Goal: Task Accomplishment & Management: Manage account settings

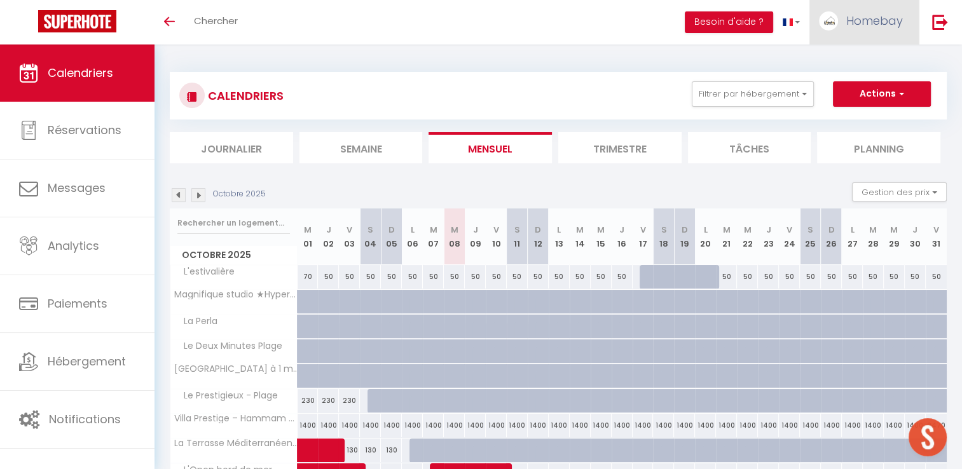
click at [886, 29] on link "Homebay" at bounding box center [864, 22] width 109 height 45
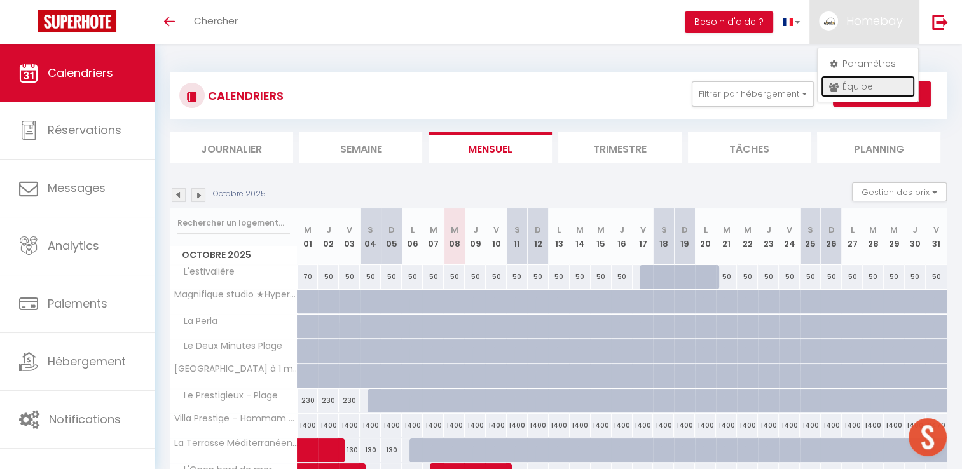
click at [866, 83] on link "Équipe" at bounding box center [868, 87] width 94 height 22
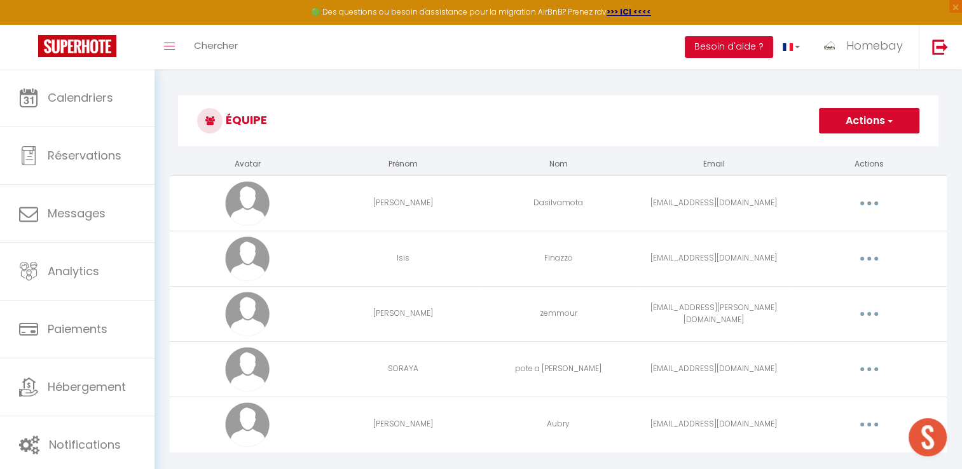
click at [843, 115] on button "Actions" at bounding box center [869, 120] width 100 height 25
click at [829, 149] on link "Ajouter un nouvel utilisateur" at bounding box center [844, 149] width 150 height 17
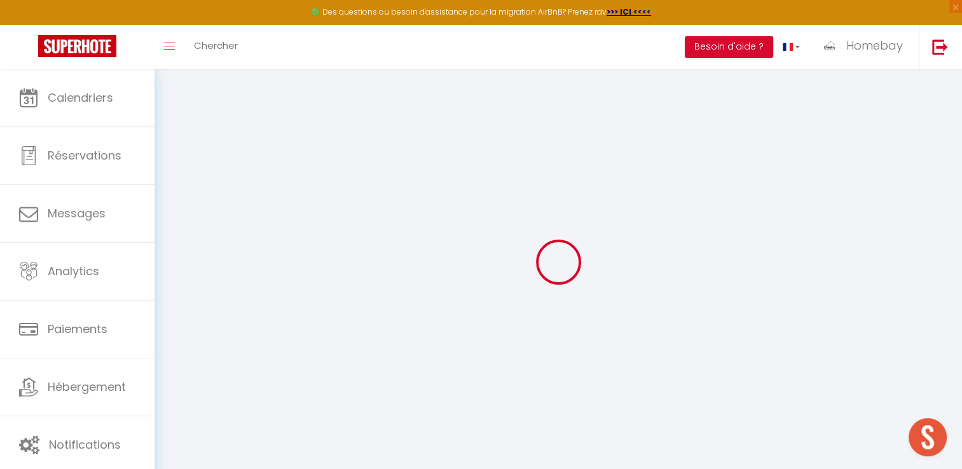
type input "[EMAIL_ADDRESS][DOMAIN_NAME]"
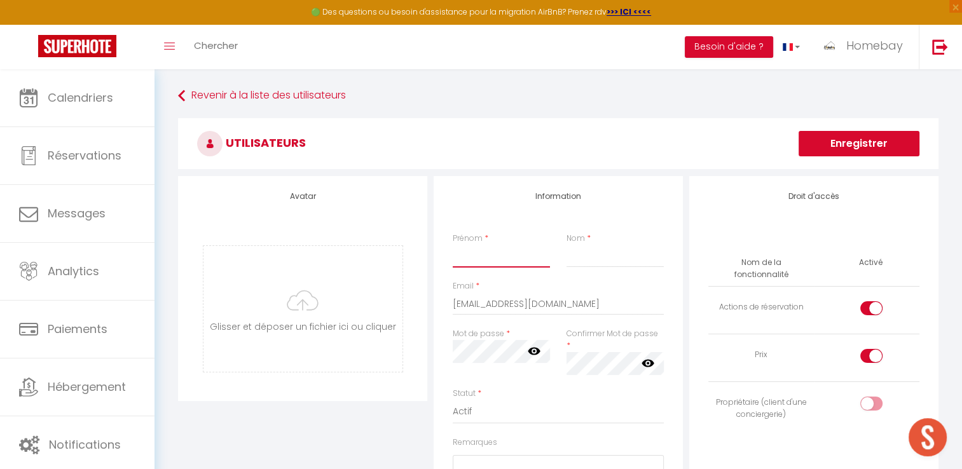
click at [543, 264] on input "Prénom" at bounding box center [501, 256] width 97 height 23
click at [549, 256] on input "Prénom" at bounding box center [501, 256] width 97 height 23
type input "[PERSON_NAME]"
click at [597, 265] on input "Nom" at bounding box center [615, 256] width 97 height 23
click at [547, 304] on input "[EMAIL_ADDRESS][DOMAIN_NAME]" at bounding box center [558, 304] width 211 height 23
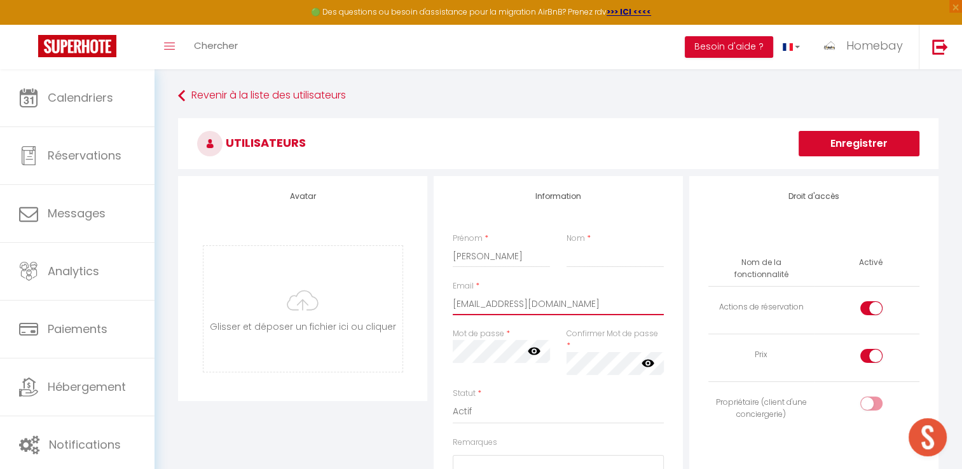
click at [547, 304] on input "[EMAIL_ADDRESS][DOMAIN_NAME]" at bounding box center [558, 304] width 211 height 23
click at [535, 351] on icon at bounding box center [534, 351] width 13 height 13
click at [647, 359] on icon at bounding box center [648, 363] width 13 height 8
drag, startPoint x: 623, startPoint y: 307, endPoint x: 456, endPoint y: 310, distance: 166.7
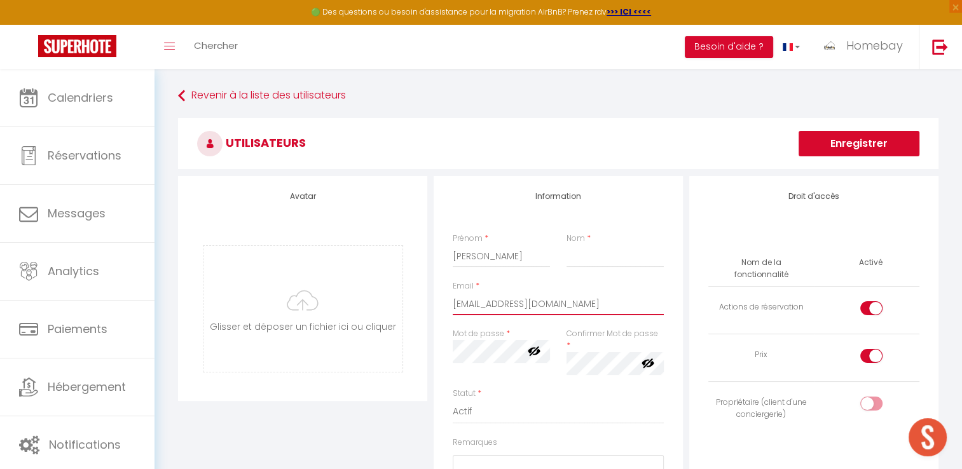
click at [456, 310] on input "[EMAIL_ADDRESS][DOMAIN_NAME]" at bounding box center [558, 304] width 211 height 23
type input "c"
type input "[EMAIL_ADDRESS][DOMAIN_NAME]"
click at [824, 146] on button "Enregistrer" at bounding box center [859, 143] width 121 height 25
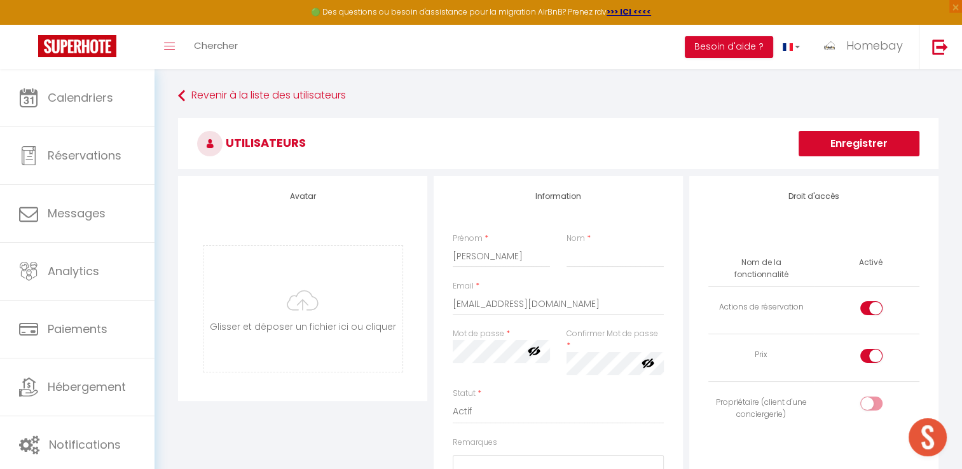
click at [824, 146] on button "Enregistrer" at bounding box center [859, 143] width 121 height 25
click at [869, 349] on div at bounding box center [871, 356] width 22 height 14
click at [871, 349] on input "checkbox" at bounding box center [882, 358] width 22 height 19
checkbox input "false"
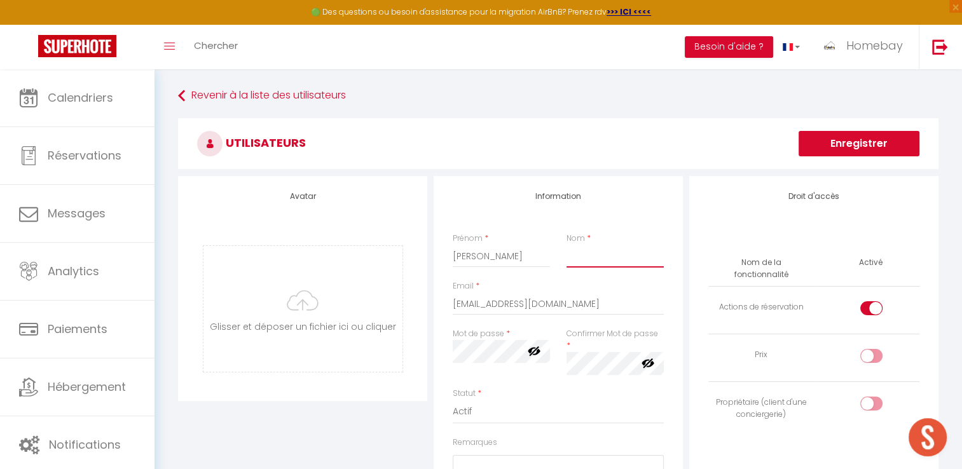
click at [614, 261] on input "Nom" at bounding box center [615, 256] width 97 height 23
type input "[PERSON_NAME]"
click at [864, 155] on button "Enregistrer" at bounding box center [859, 143] width 121 height 25
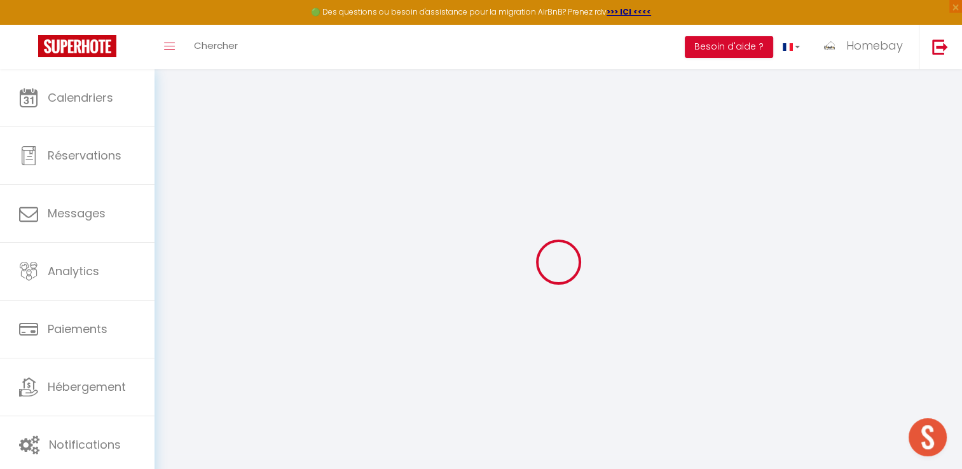
click at [864, 155] on div at bounding box center [558, 262] width 777 height 355
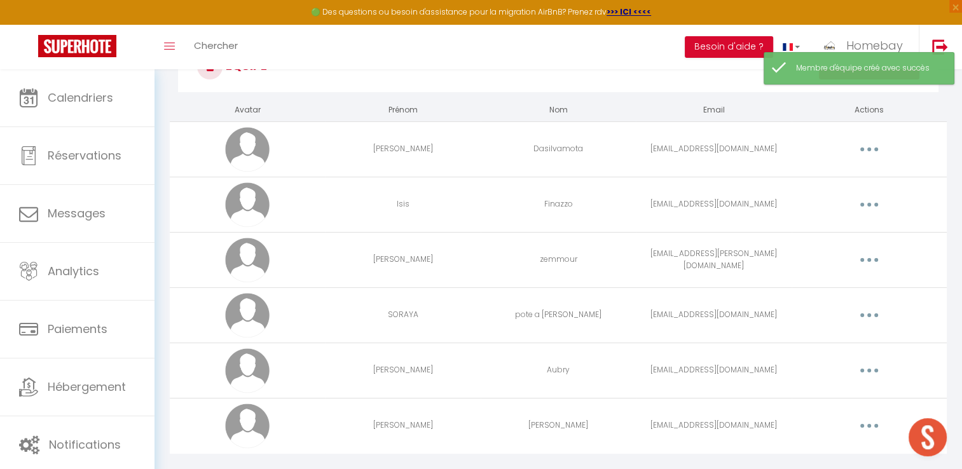
scroll to position [78, 0]
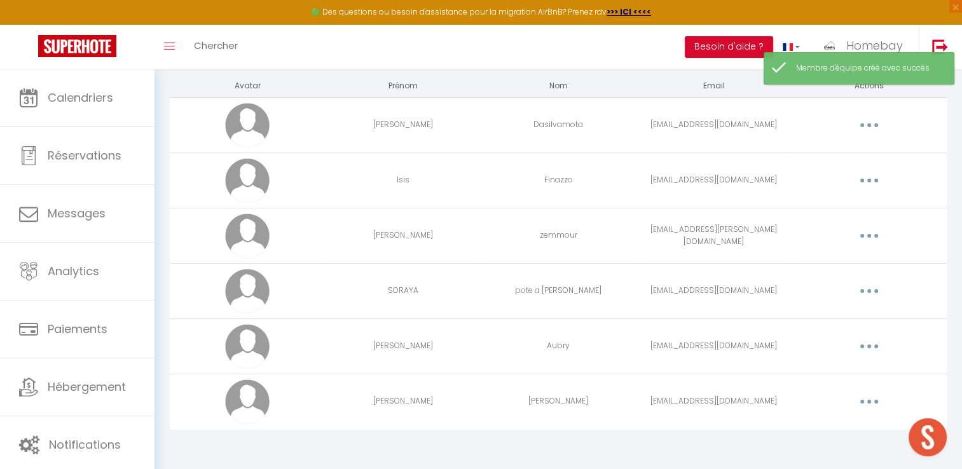
click at [866, 406] on button "button" at bounding box center [870, 402] width 36 height 20
click at [838, 426] on link "Editer" at bounding box center [836, 431] width 94 height 22
click at [838, 426] on body "🟢 Des questions ou besoin d'assistance pour la migration AirBnB? Prenez rdv >>>…" at bounding box center [481, 230] width 962 height 479
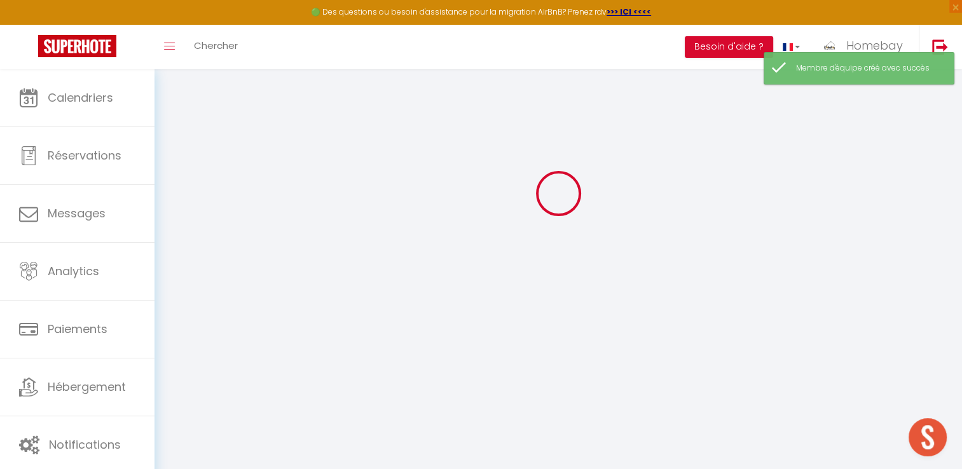
type input "[PERSON_NAME]"
type input "[EMAIL_ADDRESS][DOMAIN_NAME]"
type textarea "[URL][DOMAIN_NAME]"
checkbox input "true"
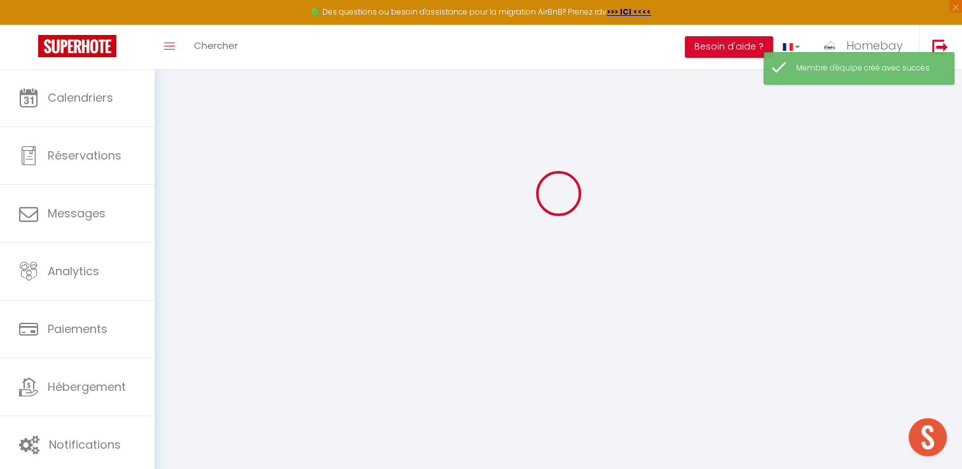
checkbox input "false"
checkbox input "true"
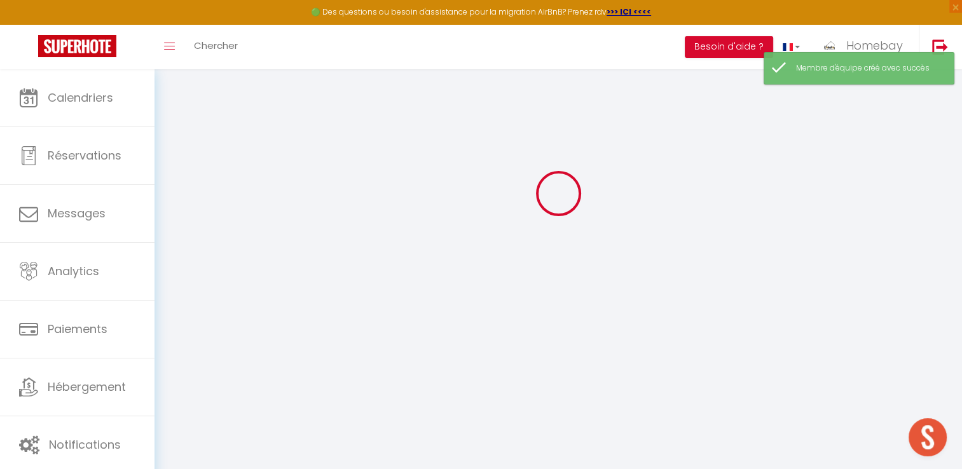
checkbox input "true"
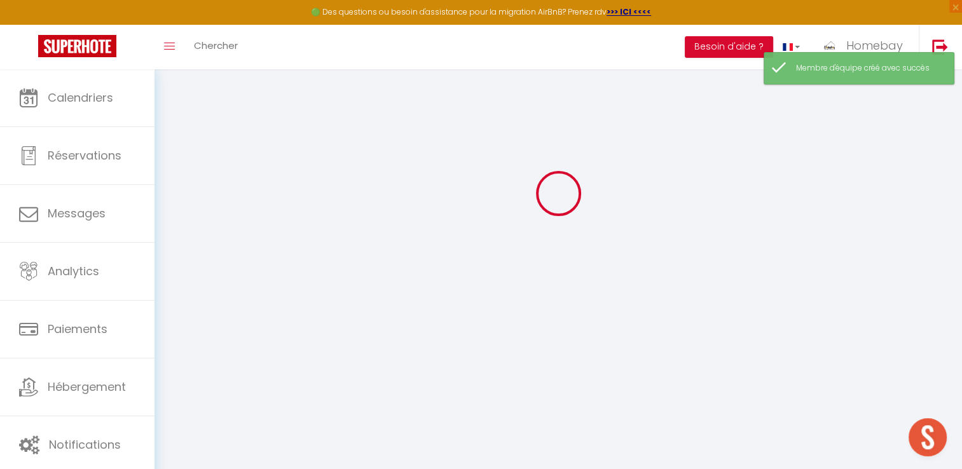
checkbox input "true"
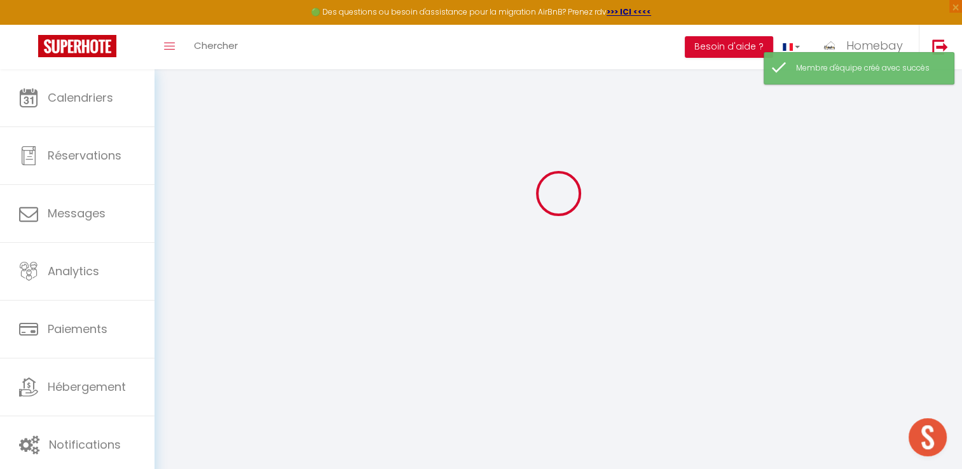
checkbox input "true"
select select
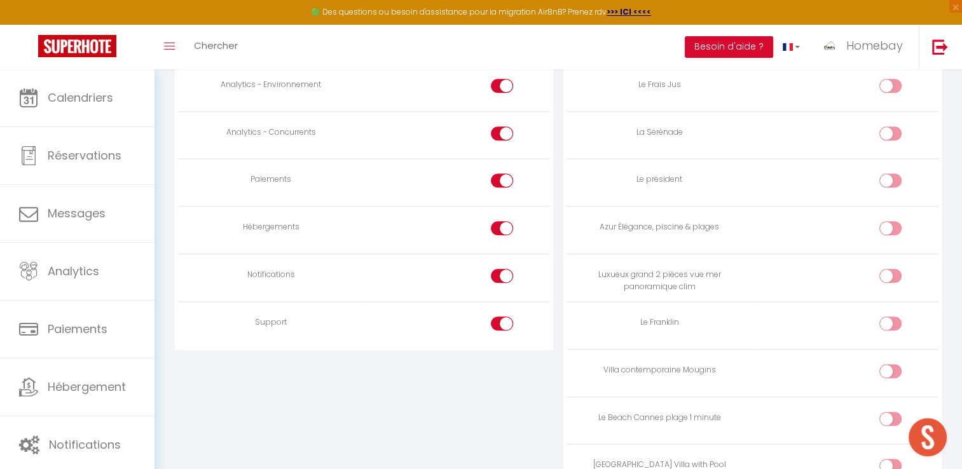
scroll to position [1242, 0]
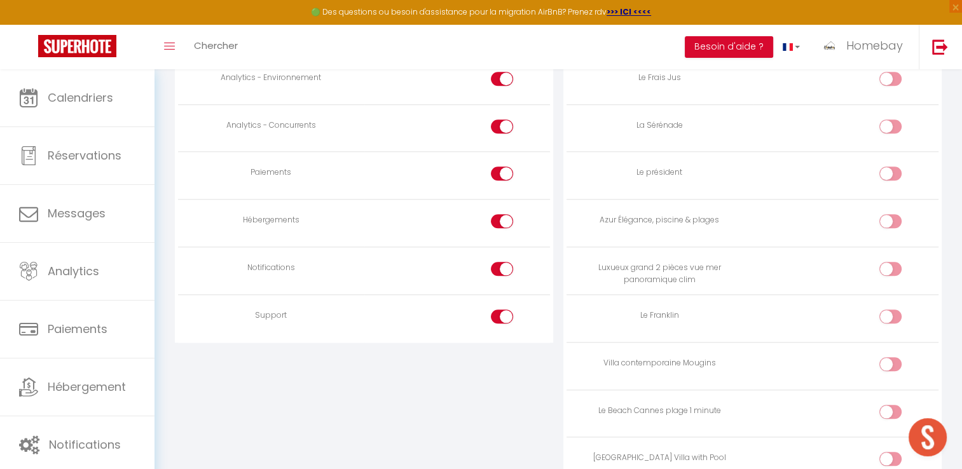
click at [509, 310] on input "checkbox" at bounding box center [513, 319] width 22 height 19
checkbox input "false"
click at [503, 217] on input "checkbox" at bounding box center [513, 223] width 22 height 19
checkbox input "false"
click at [507, 169] on input "checkbox" at bounding box center [513, 176] width 22 height 19
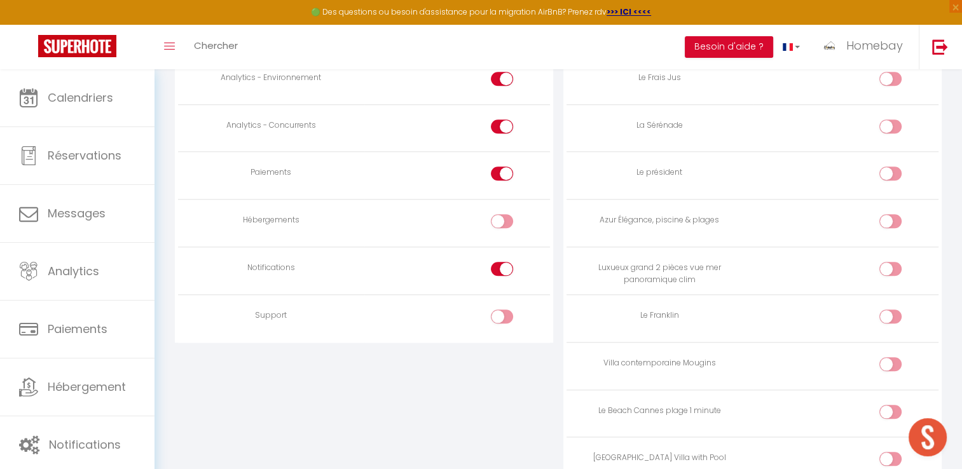
checkbox input "false"
click at [503, 215] on input "checkbox" at bounding box center [513, 223] width 22 height 19
checkbox input "true"
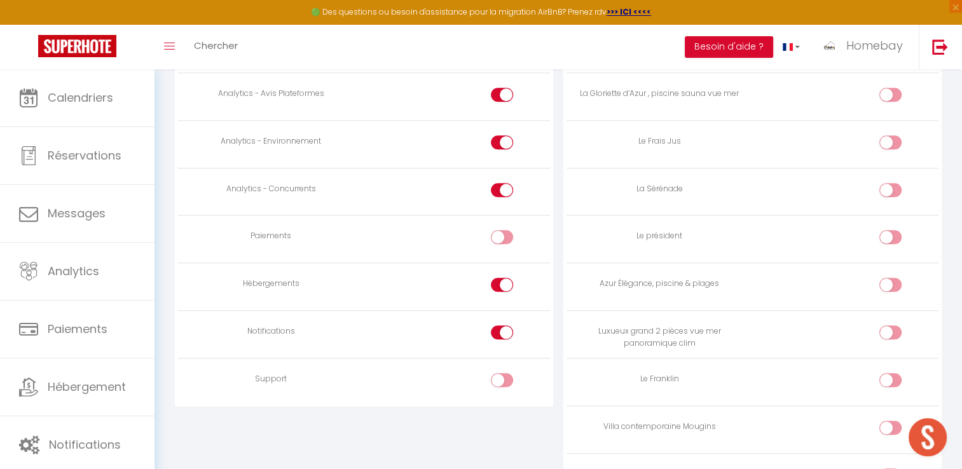
click at [502, 186] on input "checkbox" at bounding box center [513, 192] width 22 height 19
checkbox input "false"
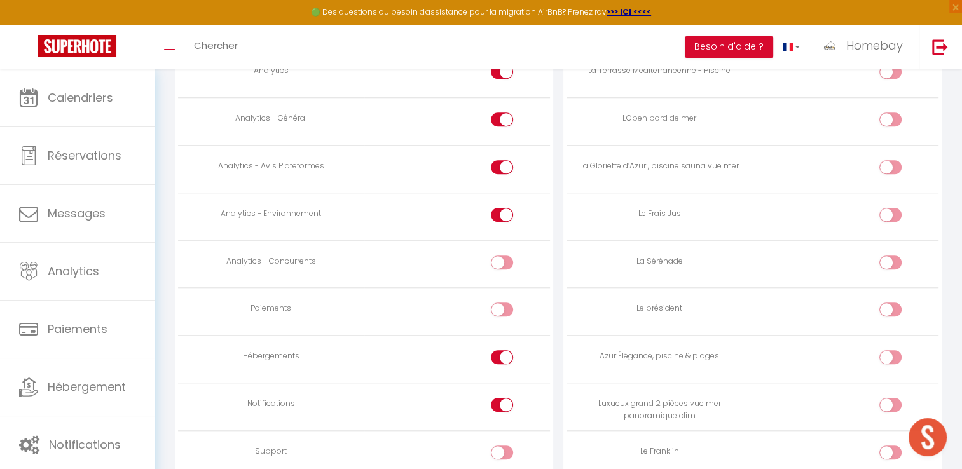
scroll to position [1051, 0]
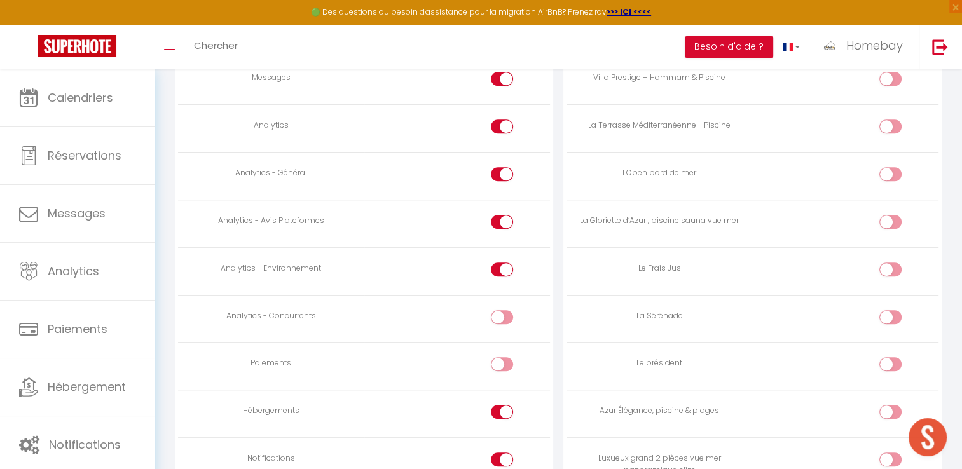
click at [506, 263] on input "checkbox" at bounding box center [513, 272] width 22 height 19
checkbox input "false"
click at [507, 219] on input "checkbox" at bounding box center [513, 224] width 22 height 19
checkbox input "false"
click at [505, 167] on input "checkbox" at bounding box center [513, 176] width 22 height 19
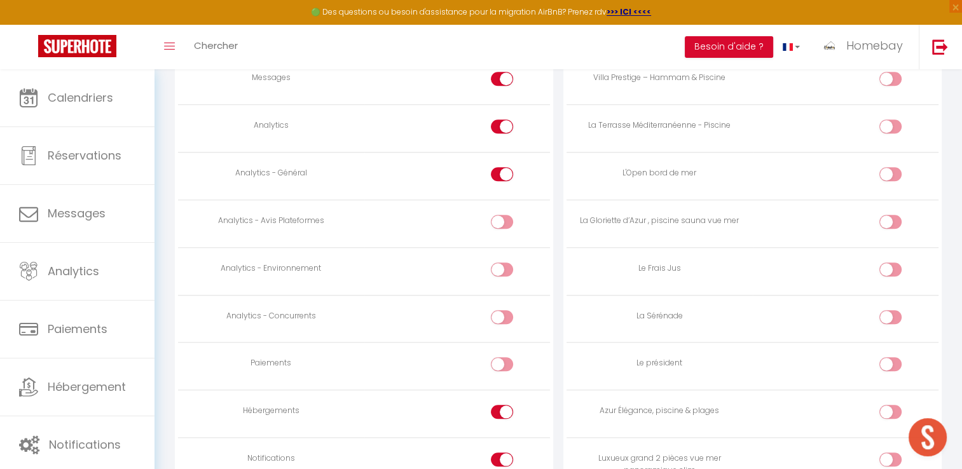
checkbox input "false"
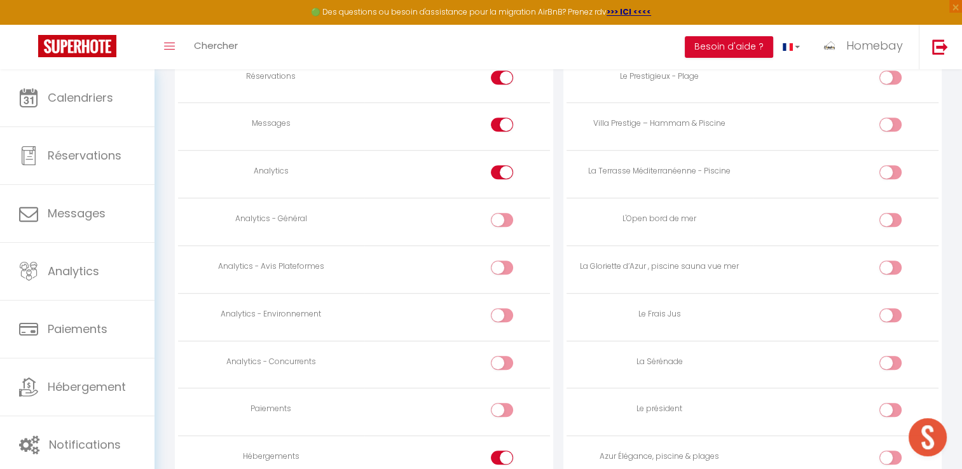
scroll to position [988, 0]
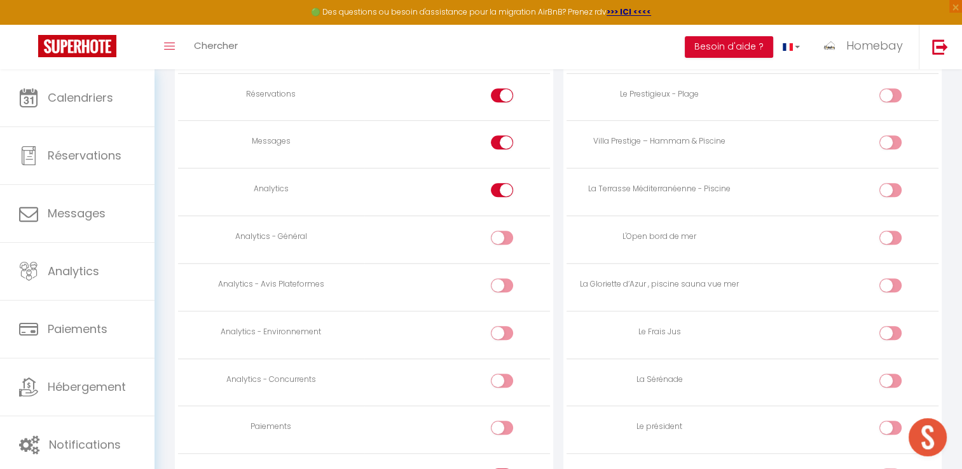
click at [501, 187] on div at bounding box center [502, 190] width 22 height 14
click at [502, 187] on input "checkbox" at bounding box center [513, 192] width 22 height 19
checkbox input "false"
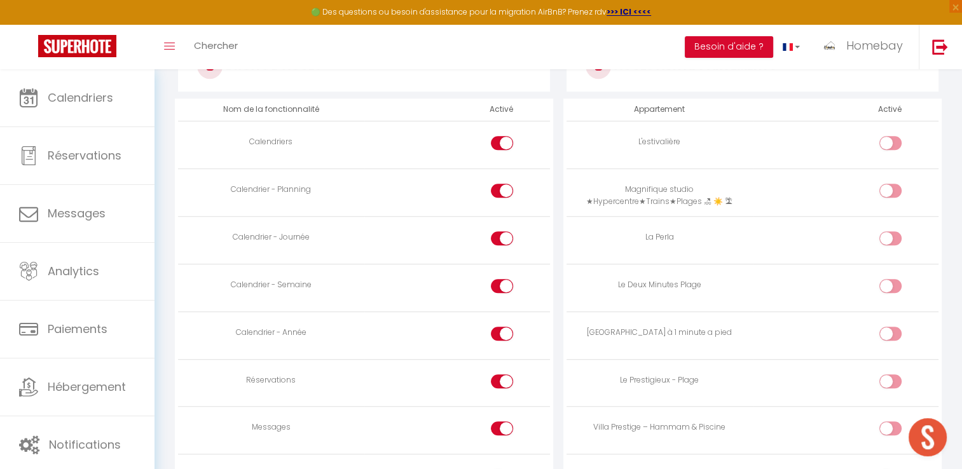
scroll to position [670, 0]
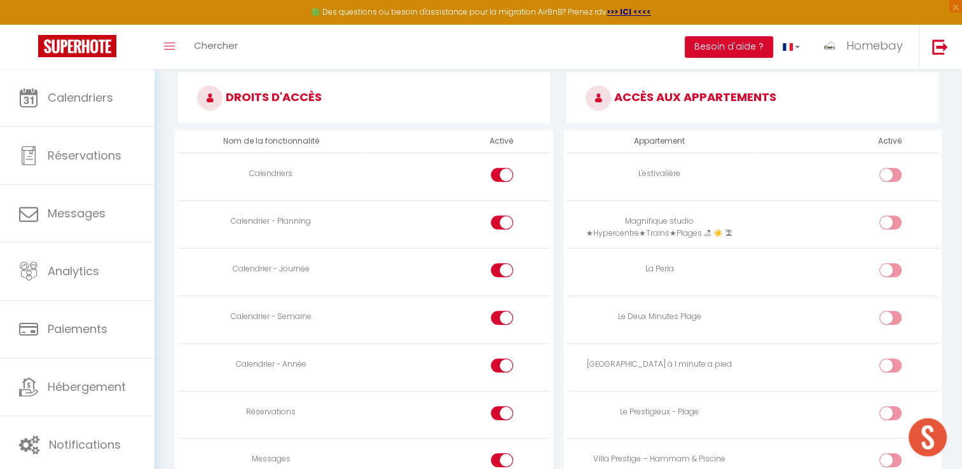
click at [502, 408] on input "checkbox" at bounding box center [513, 415] width 22 height 19
checkbox input "true"
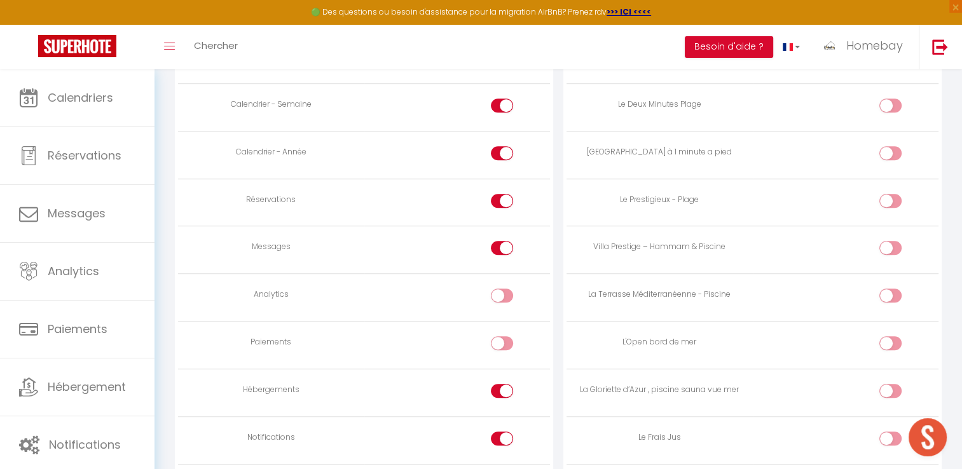
scroll to position [860, 0]
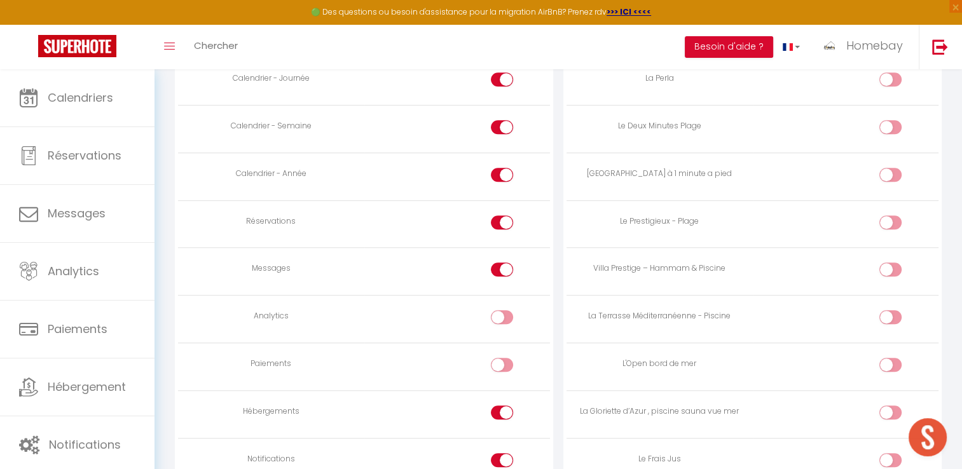
click at [504, 263] on input "checkbox" at bounding box center [513, 272] width 22 height 19
checkbox input "false"
click at [504, 221] on input "checkbox" at bounding box center [513, 225] width 22 height 19
checkbox input "true"
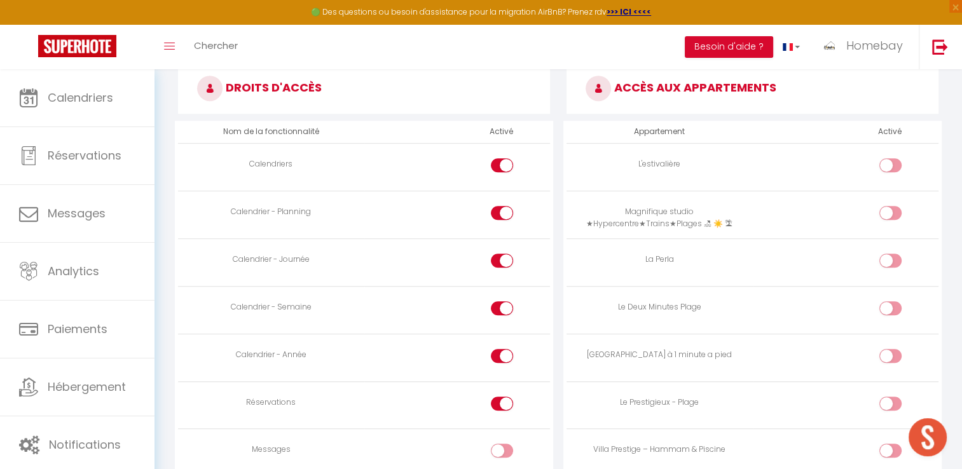
scroll to position [670, 0]
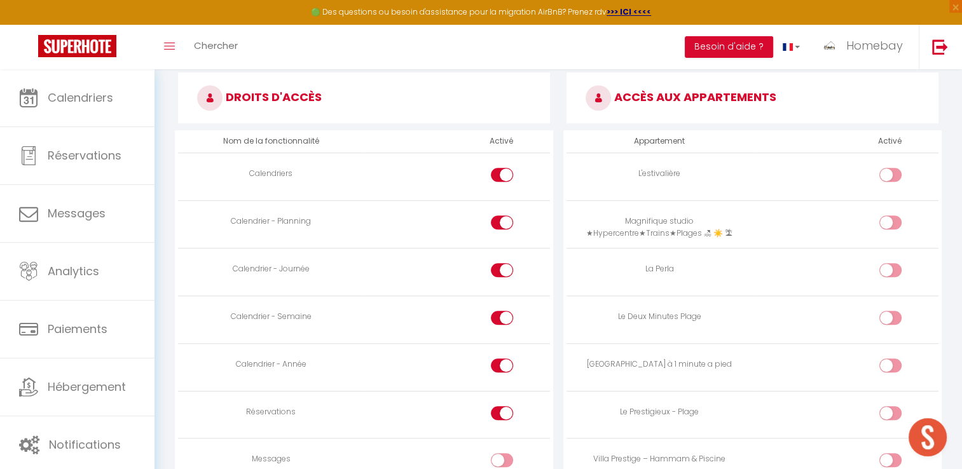
click at [890, 179] on div at bounding box center [891, 175] width 22 height 14
click at [890, 179] on input "checkbox" at bounding box center [901, 177] width 22 height 19
click at [890, 179] on div at bounding box center [891, 175] width 22 height 14
click at [890, 179] on input "checkbox" at bounding box center [901, 177] width 22 height 19
click at [890, 177] on input "checkbox" at bounding box center [901, 177] width 22 height 19
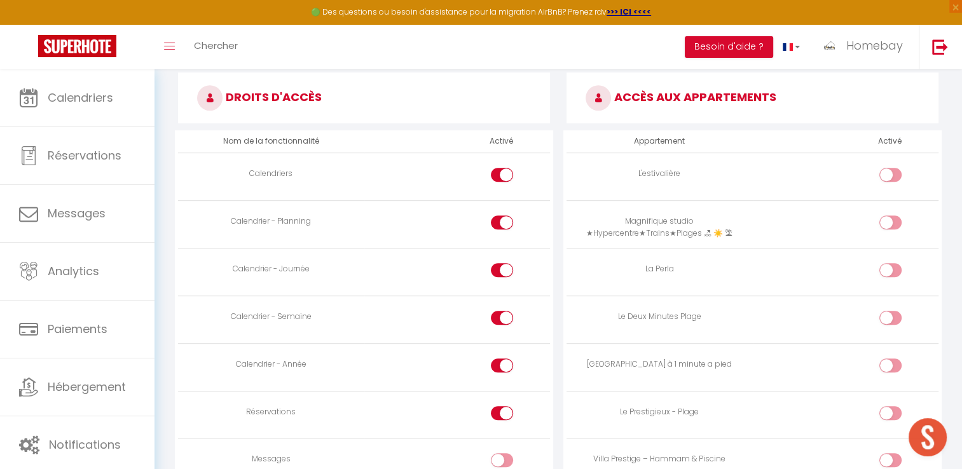
checkbox input "true"
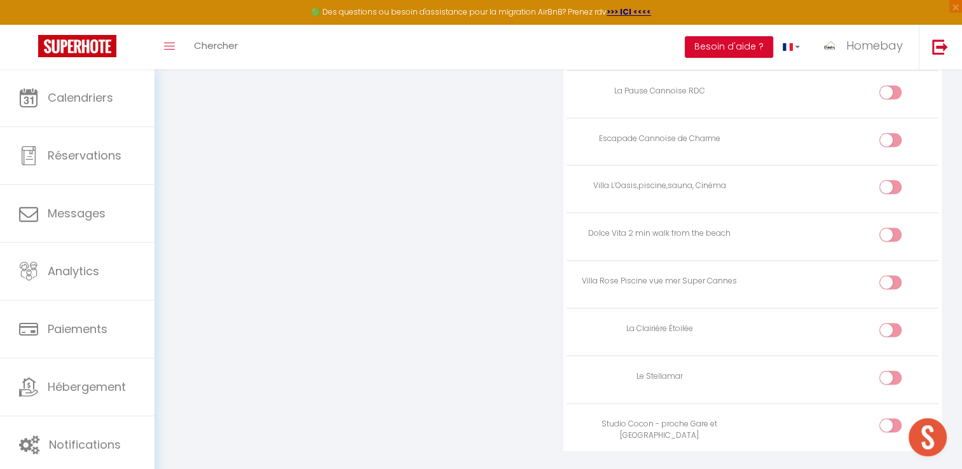
scroll to position [1863, 0]
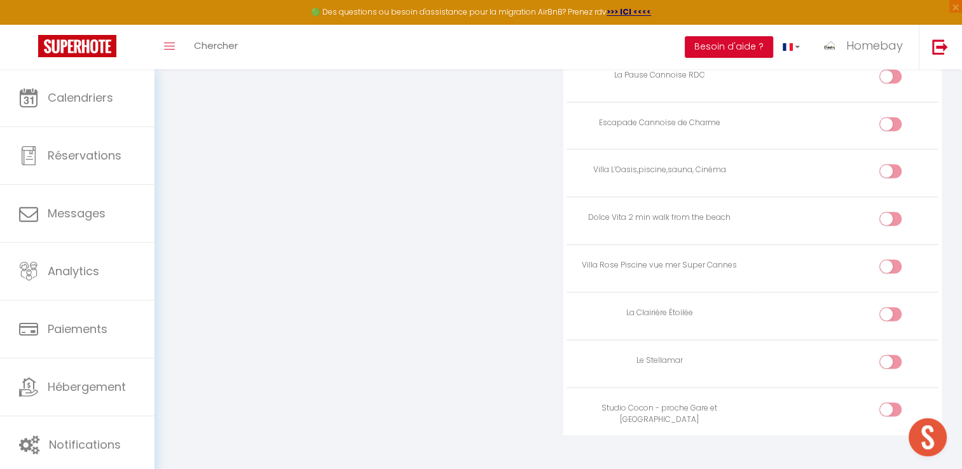
click at [890, 355] on input "checkbox" at bounding box center [901, 364] width 22 height 19
checkbox input "true"
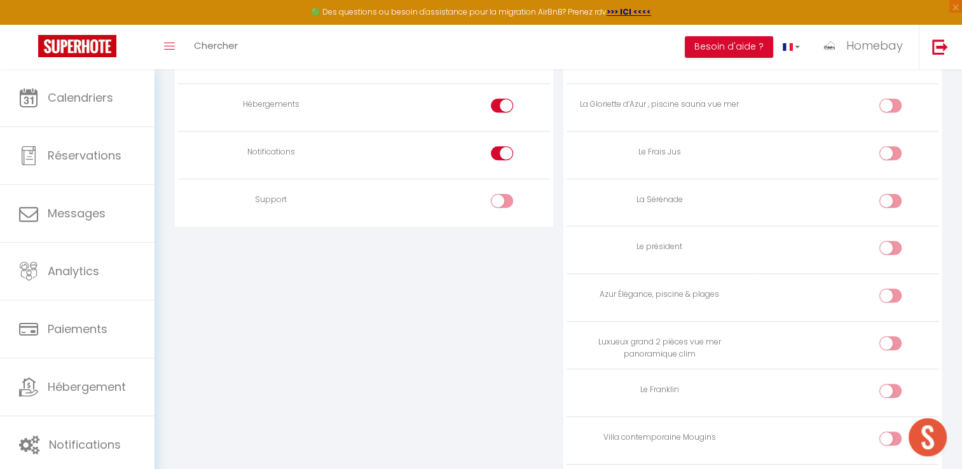
scroll to position [1164, 0]
click at [895, 293] on input "checkbox" at bounding box center [901, 302] width 22 height 19
checkbox input "true"
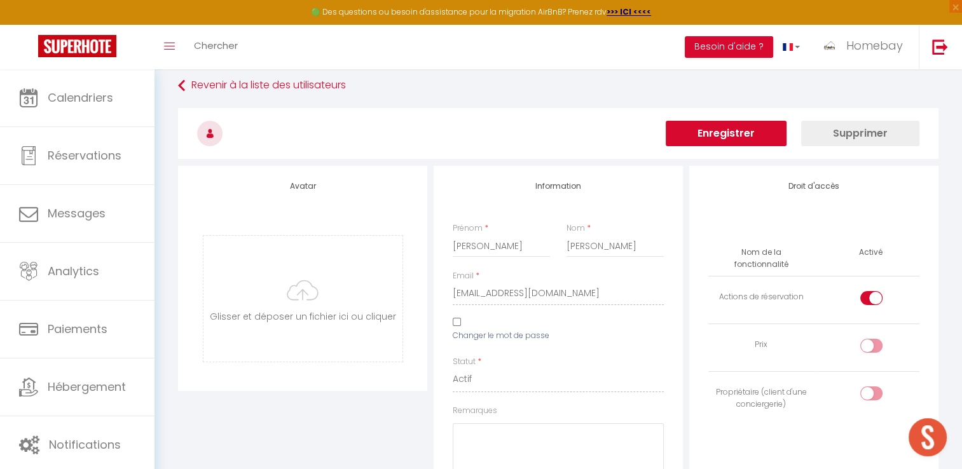
scroll to position [0, 0]
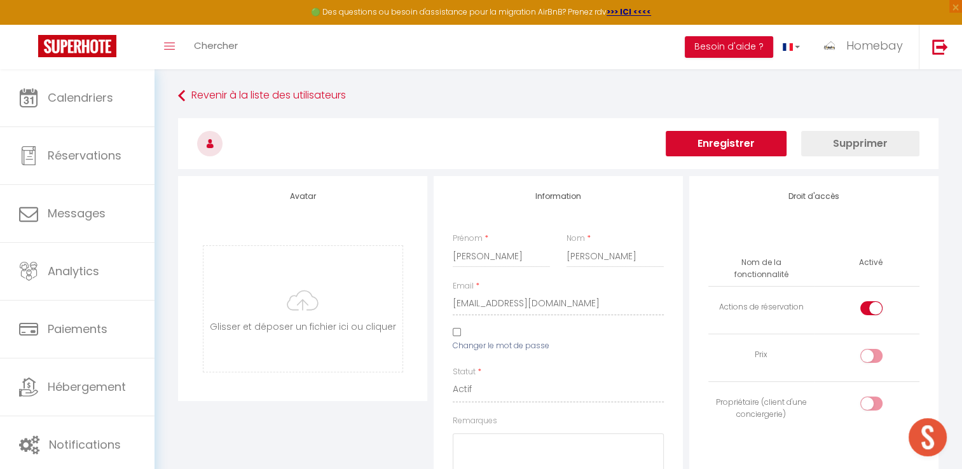
click at [754, 146] on button "Enregistrer" at bounding box center [726, 143] width 121 height 25
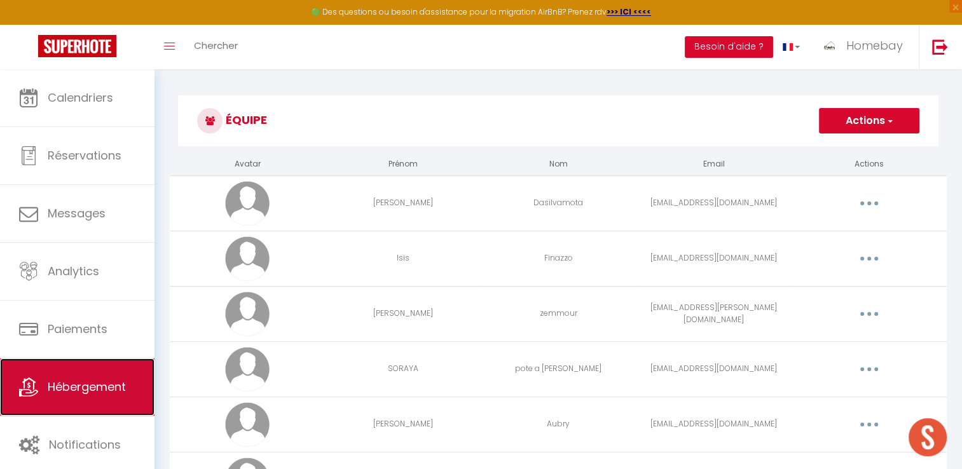
click at [94, 371] on link "Hébergement" at bounding box center [77, 387] width 155 height 57
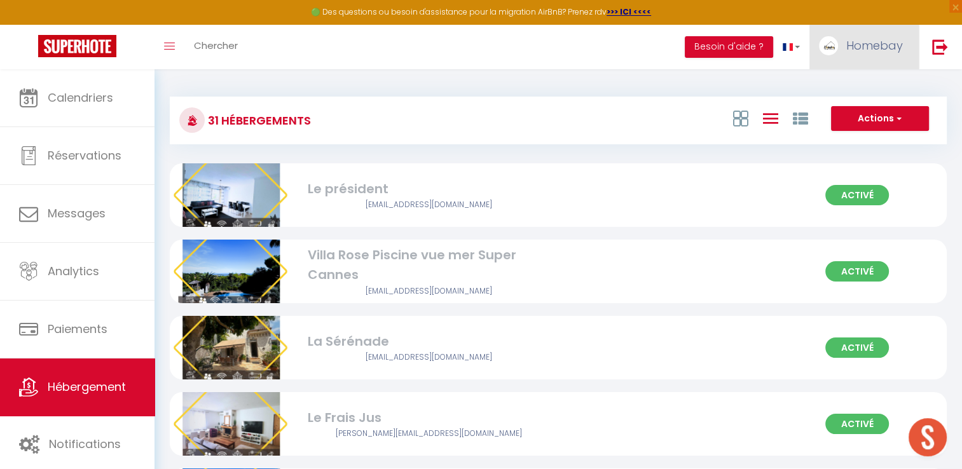
click at [883, 50] on span "Homebay" at bounding box center [874, 46] width 57 height 16
click at [846, 111] on link "Équipe" at bounding box center [868, 111] width 94 height 22
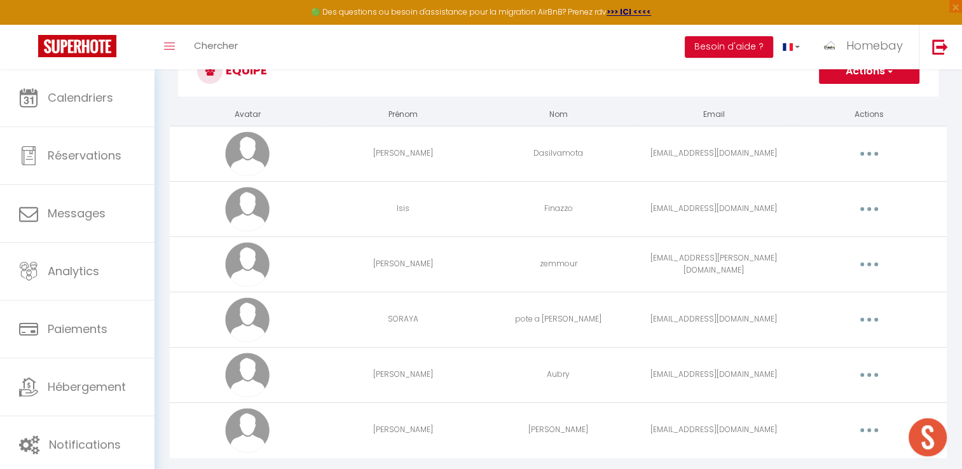
scroll to position [64, 0]
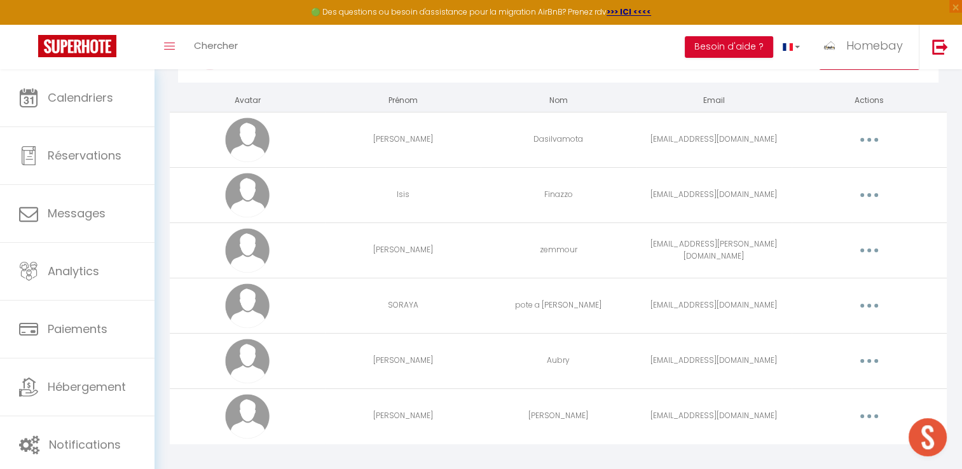
click at [872, 366] on button "button" at bounding box center [870, 361] width 36 height 20
drag, startPoint x: 872, startPoint y: 366, endPoint x: 873, endPoint y: 359, distance: 7.7
click at [873, 359] on button "button" at bounding box center [870, 361] width 36 height 20
click at [833, 385] on link "Editer" at bounding box center [836, 391] width 94 height 22
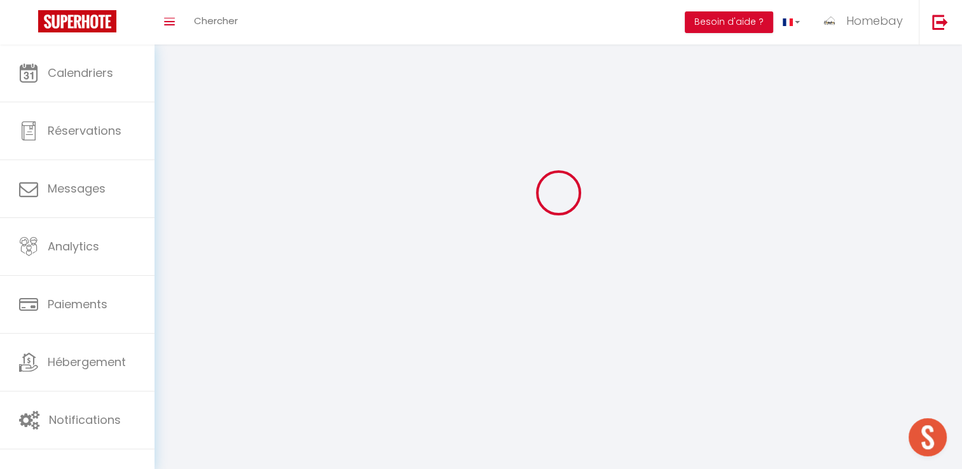
type input "[EMAIL_ADDRESS][DOMAIN_NAME]"
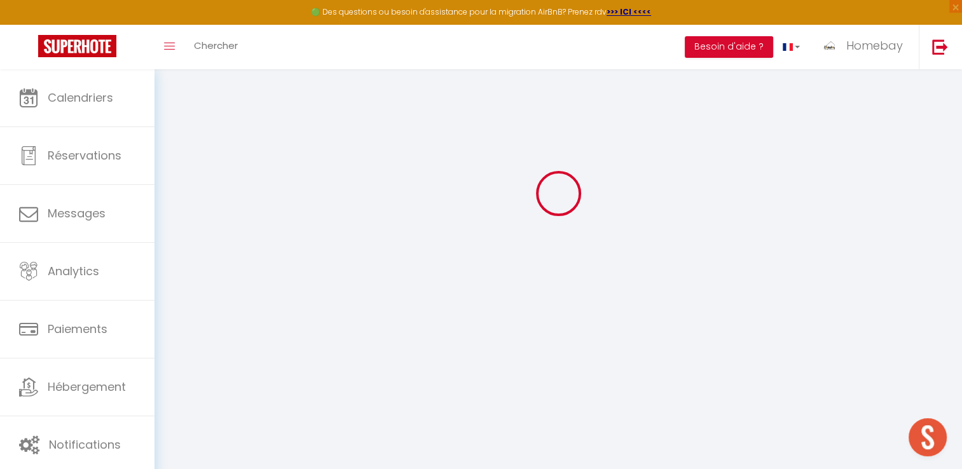
type input "[PERSON_NAME]"
type input "Aubry"
type input "[EMAIL_ADDRESS][DOMAIN_NAME]"
type textarea "[URL][DOMAIN_NAME]"
checkbox input "true"
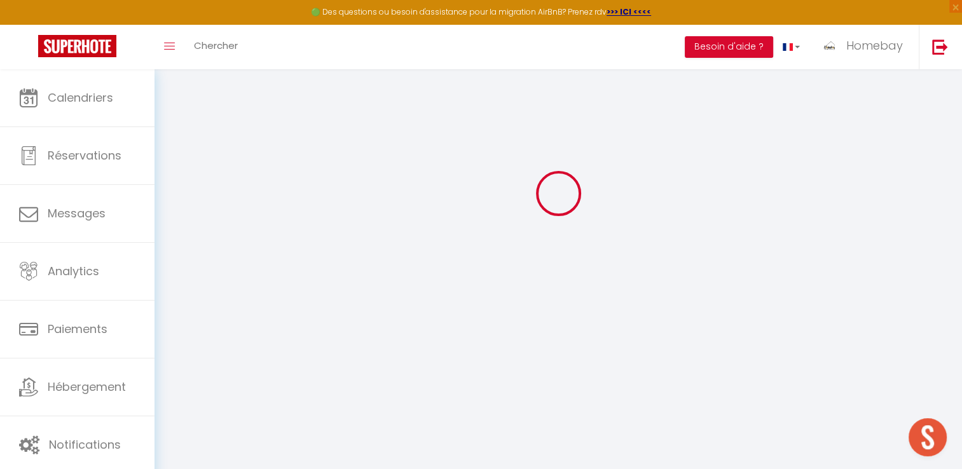
checkbox input "false"
checkbox input "true"
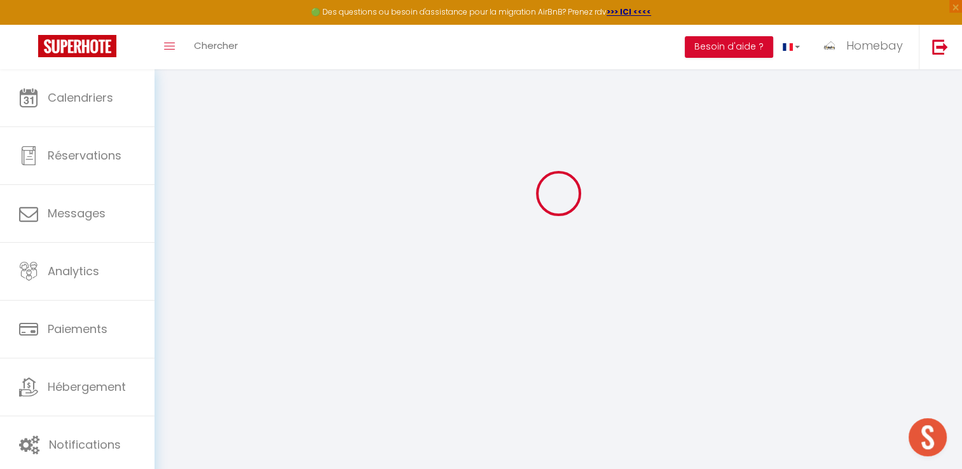
checkbox input "true"
checkbox input "false"
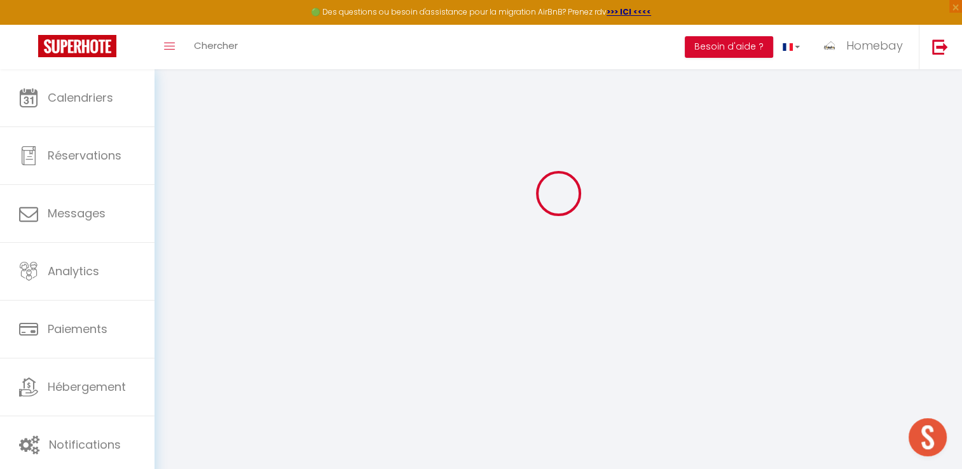
checkbox input "false"
checkbox input "true"
select select
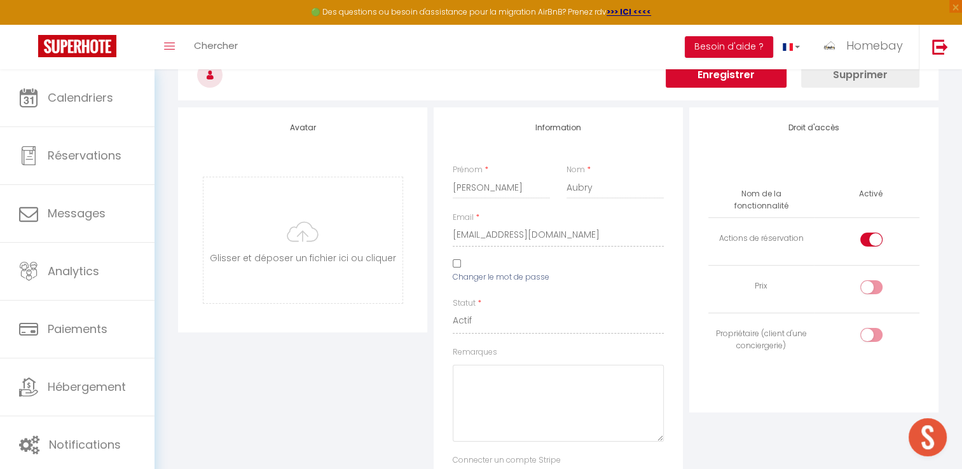
scroll to position [1609, 0]
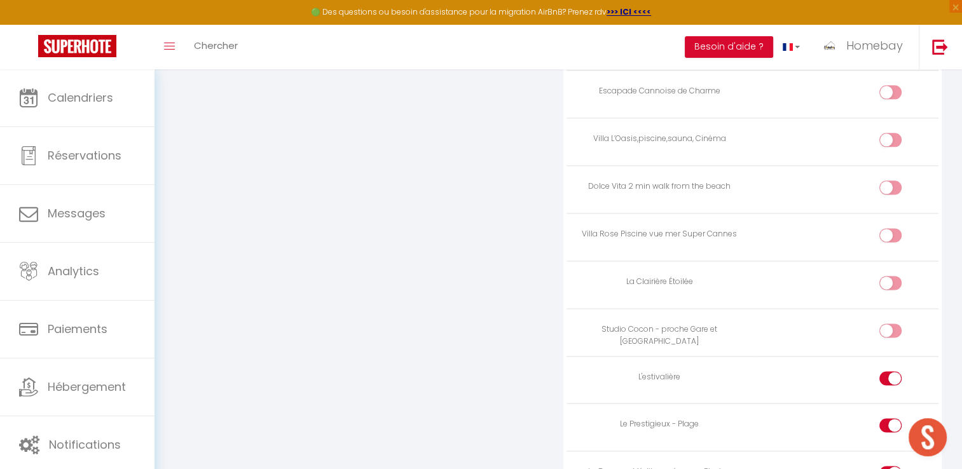
click at [884, 371] on div at bounding box center [891, 378] width 22 height 14
click at [890, 371] on input "checkbox" at bounding box center [901, 380] width 22 height 19
checkbox input "false"
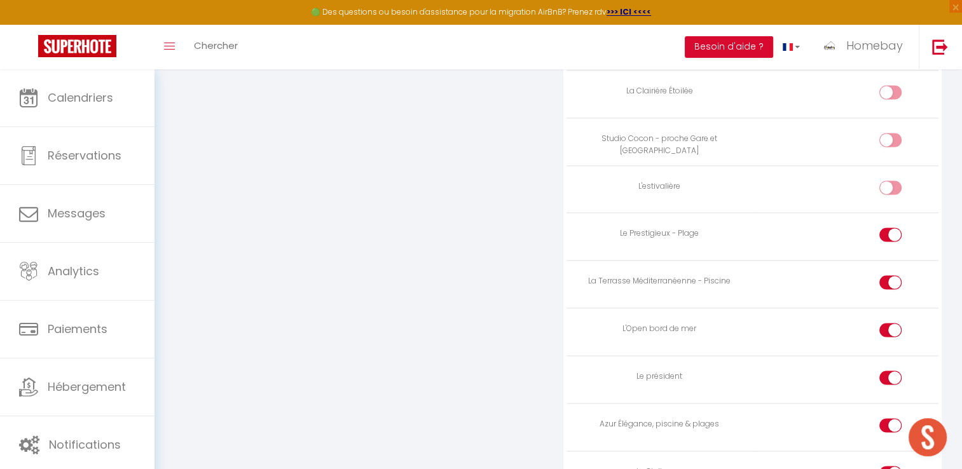
scroll to position [1863, 0]
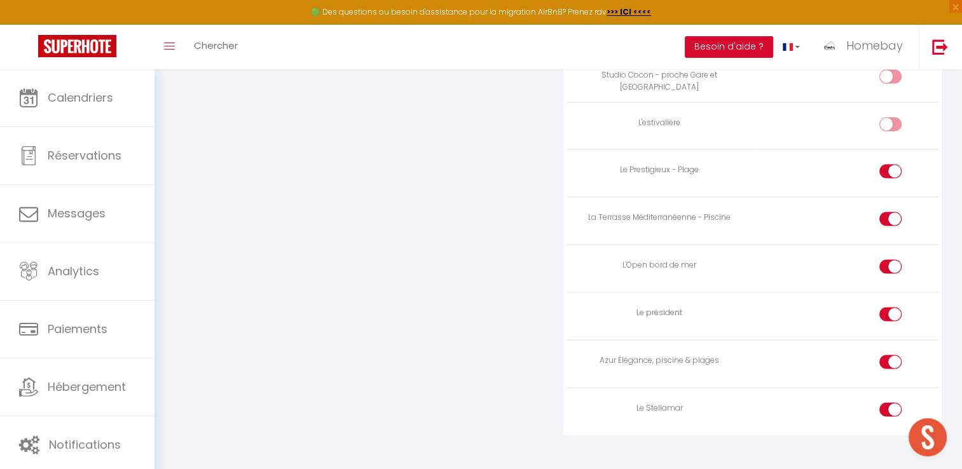
click at [888, 355] on div at bounding box center [891, 362] width 22 height 14
click at [890, 355] on input "checkbox" at bounding box center [901, 364] width 22 height 19
checkbox input "false"
click at [888, 403] on div at bounding box center [891, 410] width 22 height 14
click at [890, 403] on input "checkbox" at bounding box center [901, 412] width 22 height 19
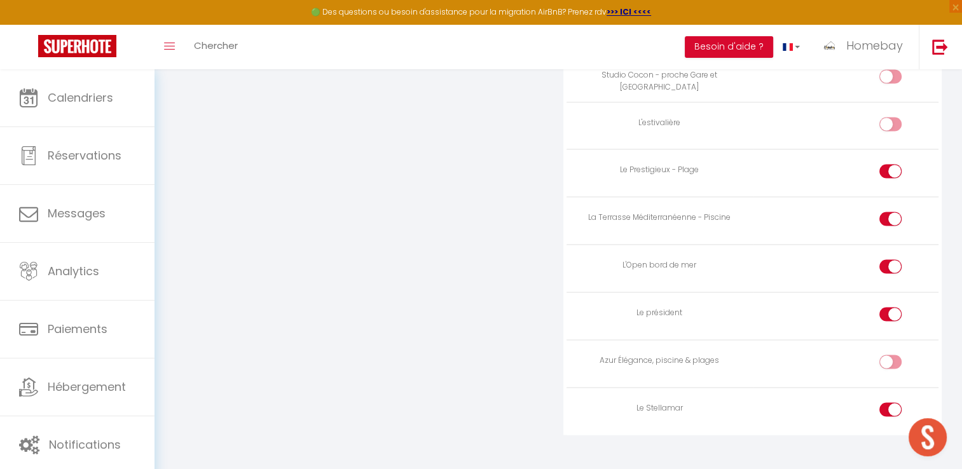
click at [888, 403] on div at bounding box center [891, 410] width 22 height 14
click at [890, 403] on input "checkbox" at bounding box center [901, 412] width 22 height 19
click at [888, 403] on div at bounding box center [891, 410] width 22 height 14
click at [890, 403] on input "checkbox" at bounding box center [901, 412] width 22 height 19
checkbox input "false"
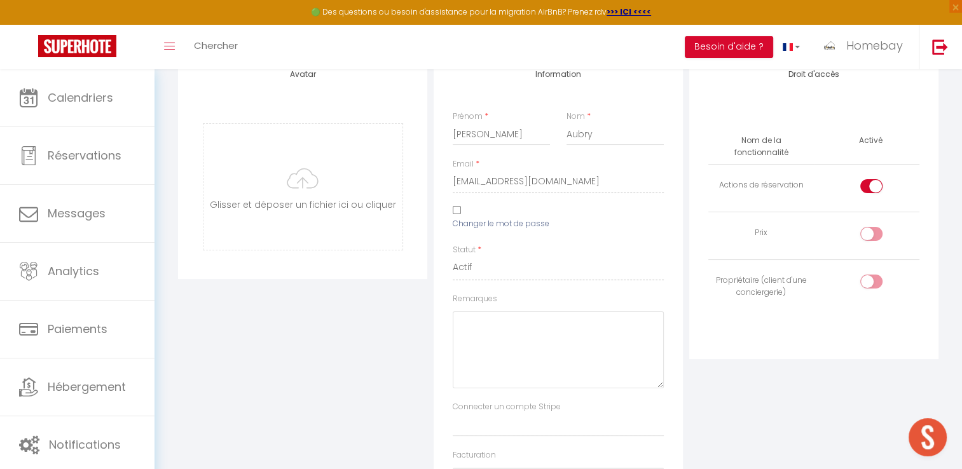
scroll to position [0, 0]
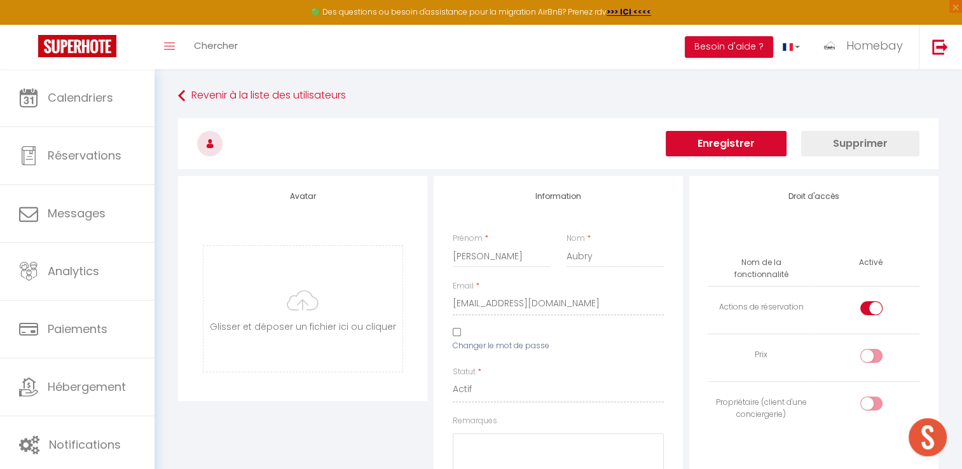
click at [743, 148] on button "Enregistrer" at bounding box center [726, 143] width 121 height 25
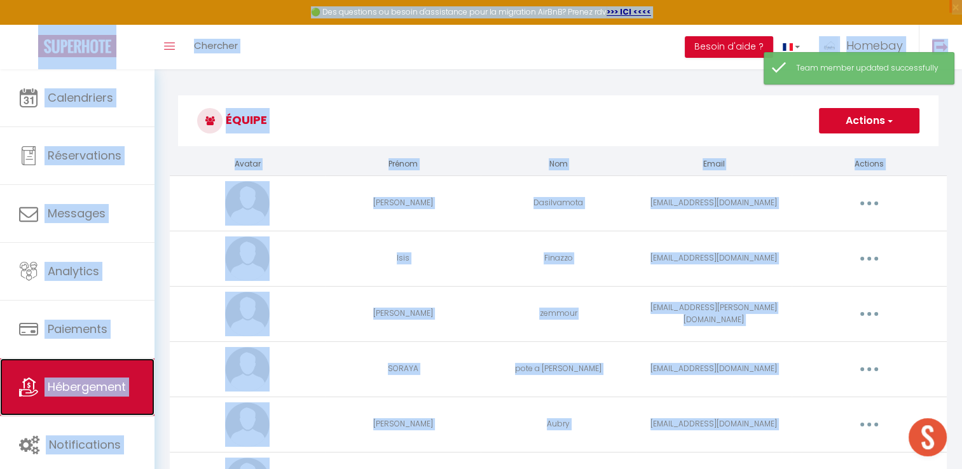
click at [92, 371] on link "Hébergement" at bounding box center [77, 387] width 155 height 57
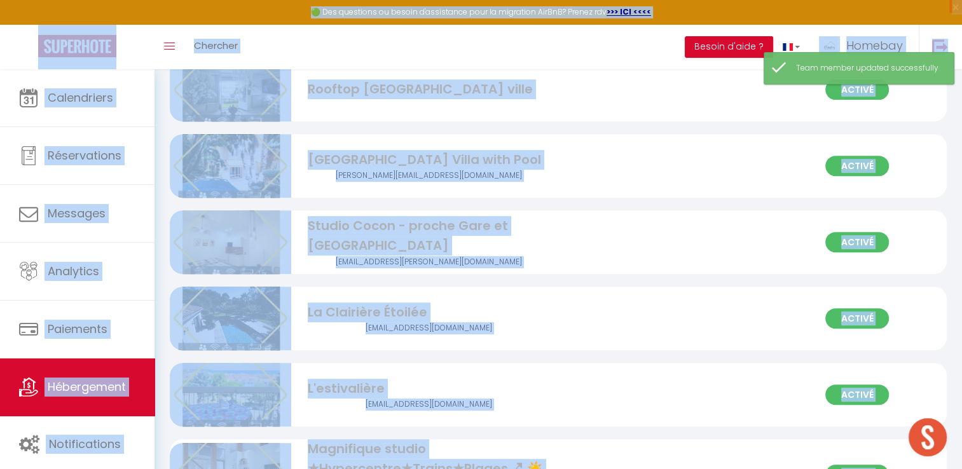
scroll to position [509, 0]
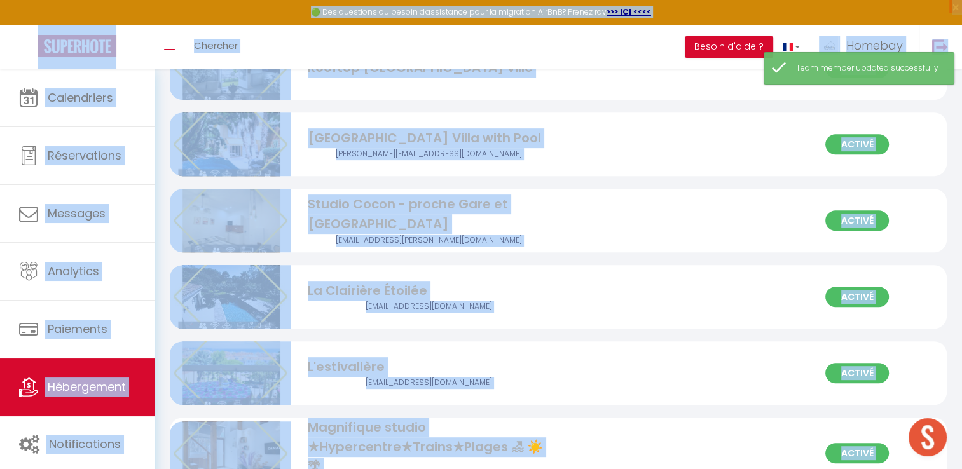
click at [396, 361] on div "L'estivalière" at bounding box center [429, 367] width 242 height 20
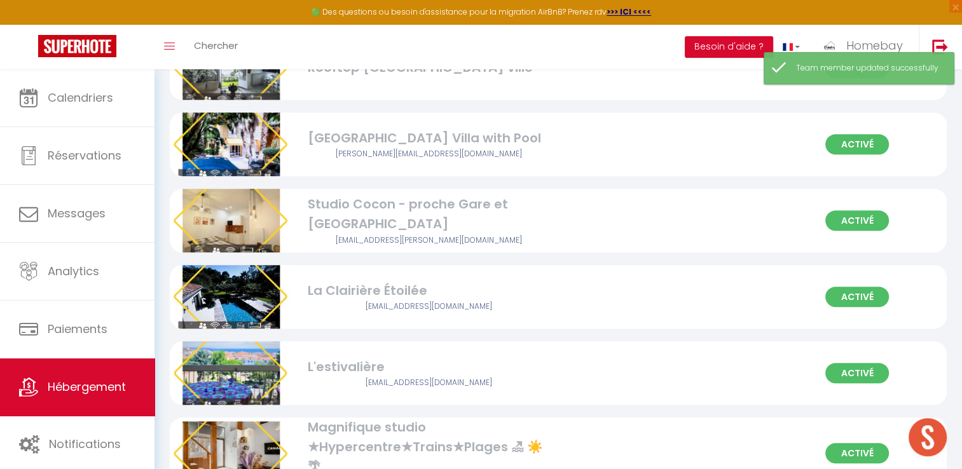
select select "3"
select select "2"
select select "1"
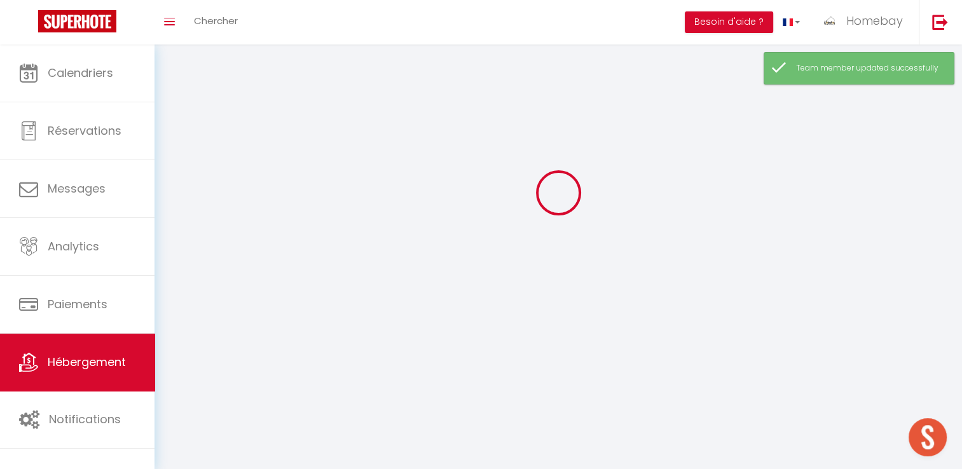
select select
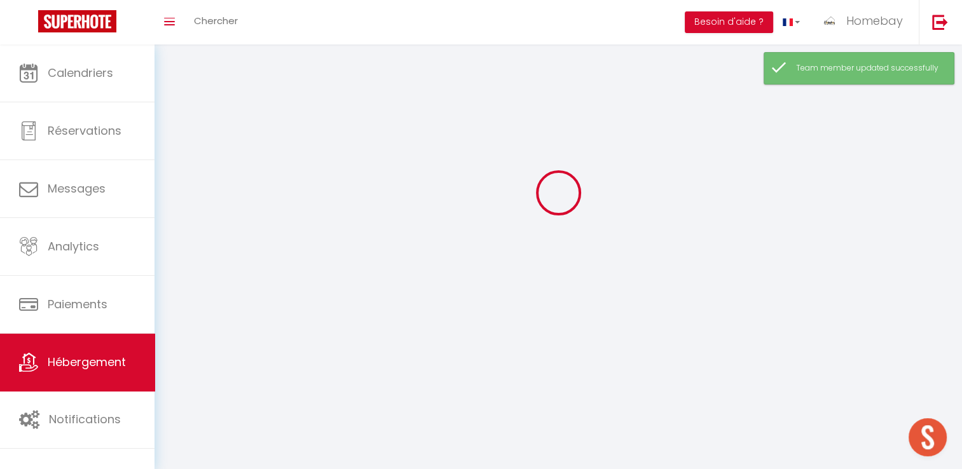
checkbox input "false"
select select
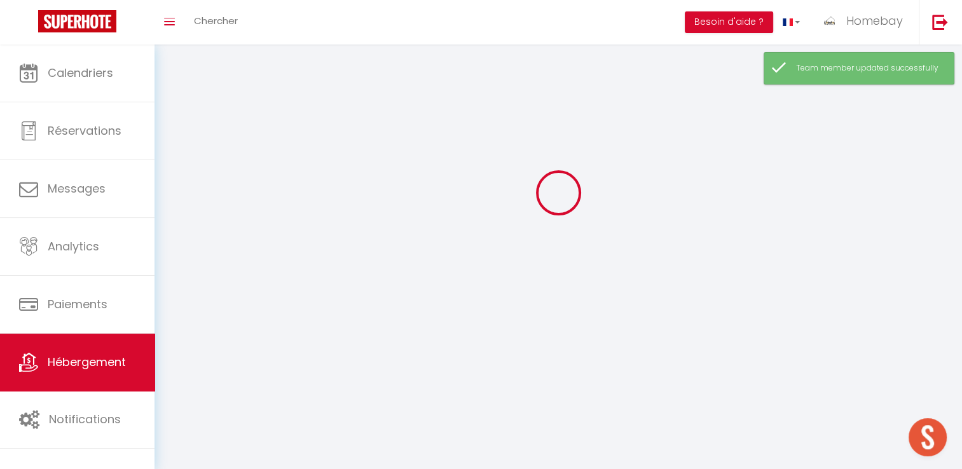
select select
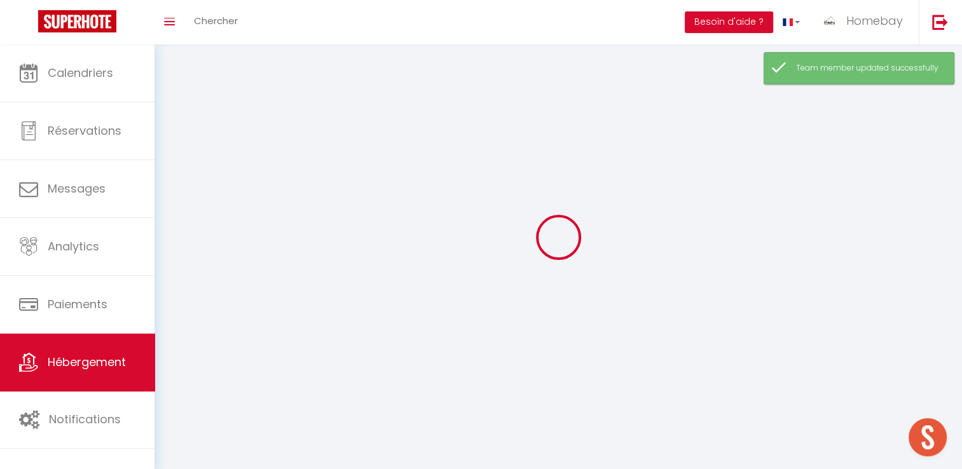
select select
checkbox input "false"
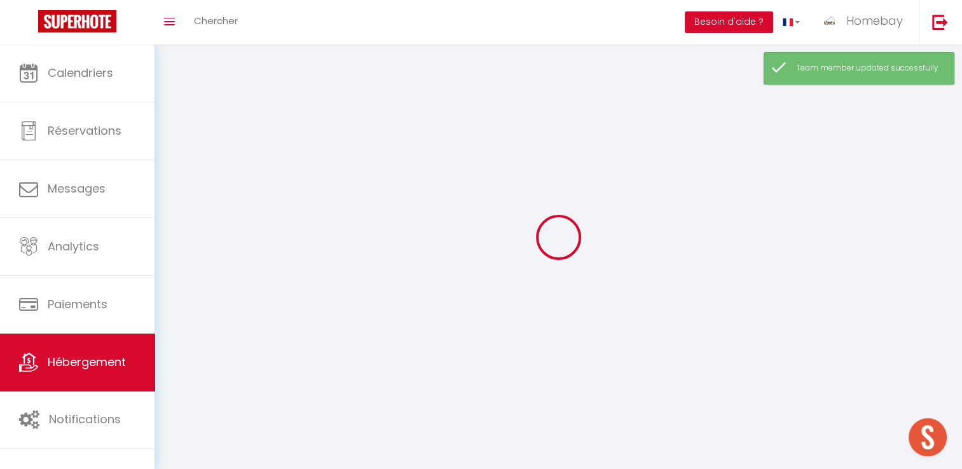
select select
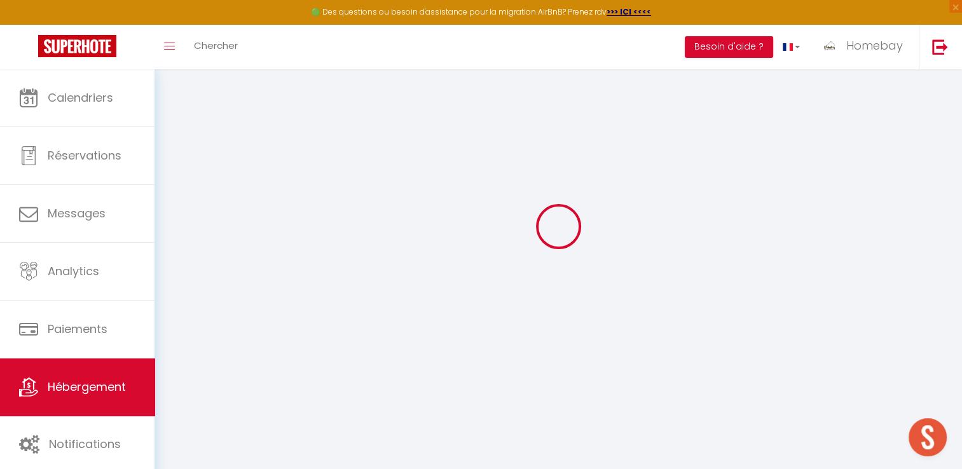
scroll to position [69, 0]
checkbox input "false"
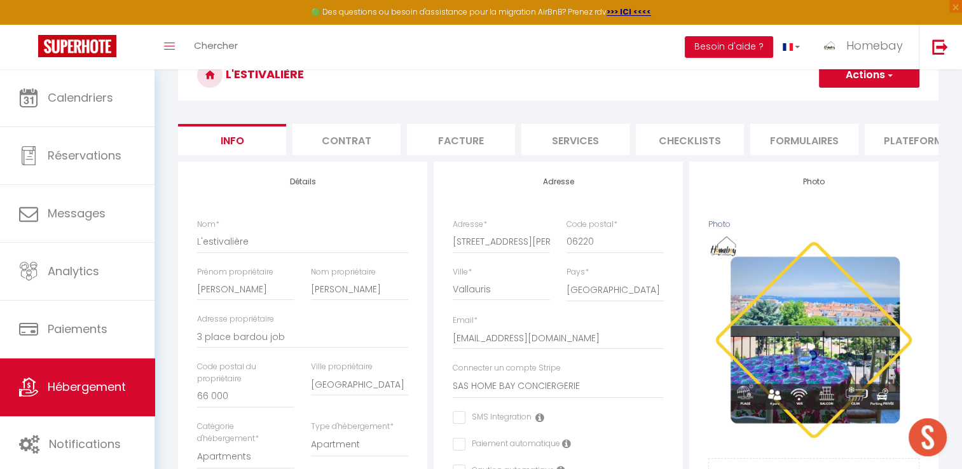
checkbox input "false"
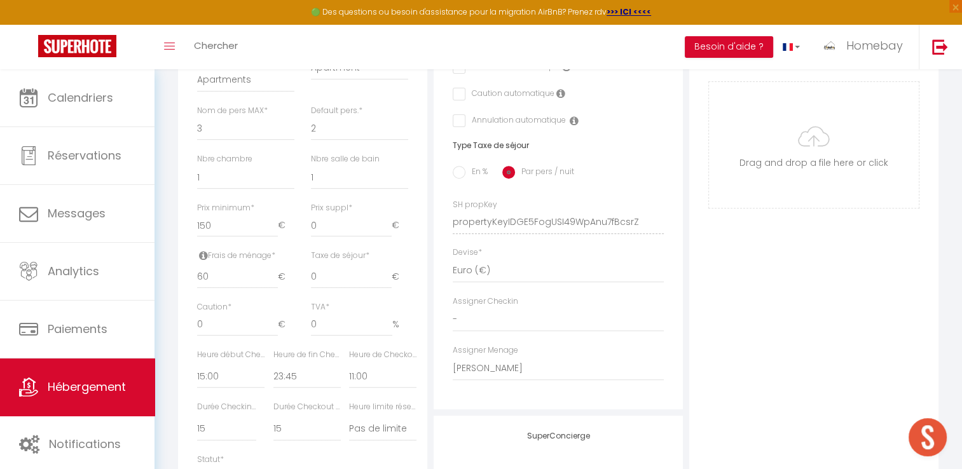
scroll to position [450, 0]
click at [492, 373] on select "- [PERSON_NAME] [PERSON_NAME] [PERSON_NAME] a [PERSON_NAME] [PERSON_NAME]" at bounding box center [558, 364] width 211 height 24
select select "53683"
click at [453, 361] on select "- [PERSON_NAME] [PERSON_NAME] [PERSON_NAME] a [PERSON_NAME] [PERSON_NAME]" at bounding box center [558, 364] width 211 height 24
checkbox input "false"
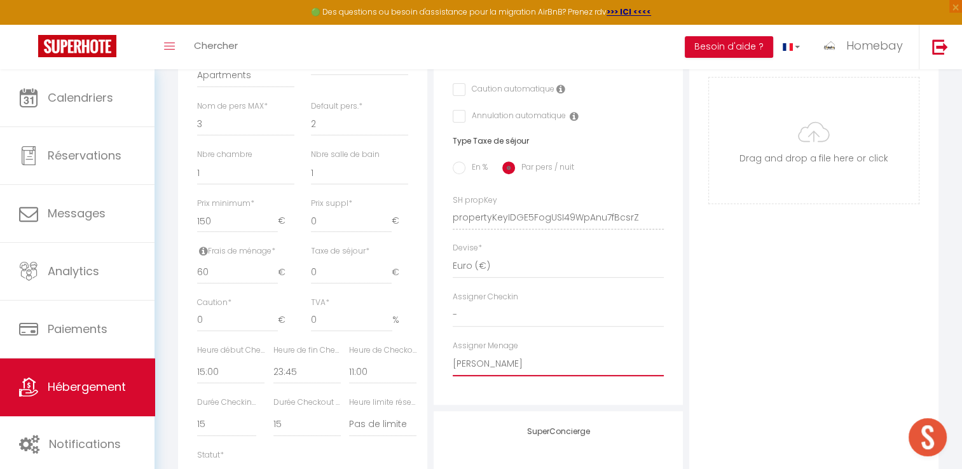
checkbox input "false"
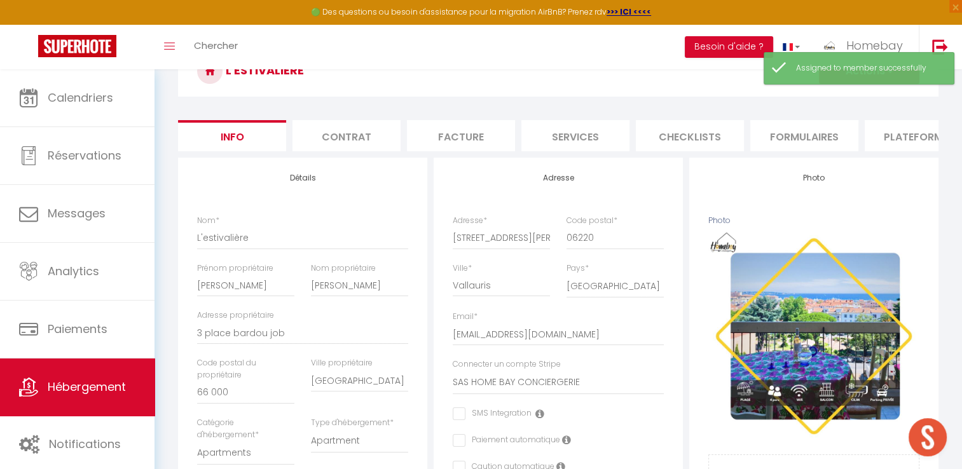
scroll to position [0, 0]
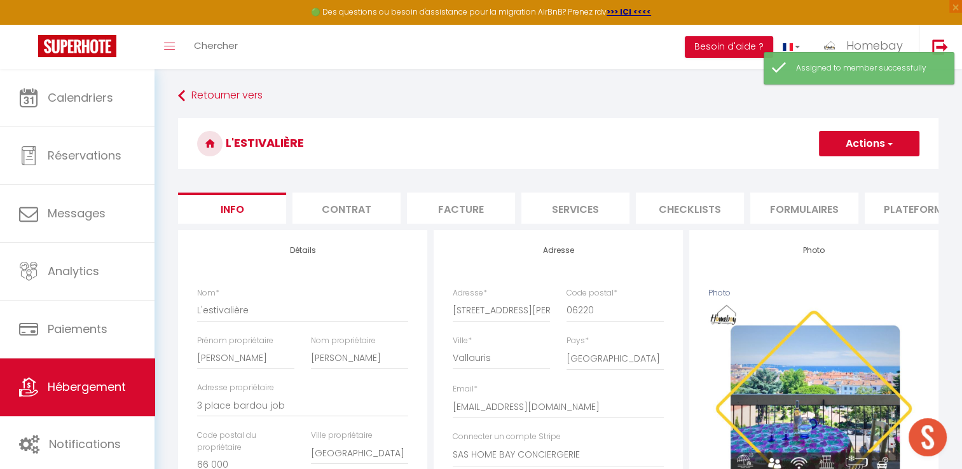
click at [834, 141] on button "Actions" at bounding box center [869, 143] width 100 height 25
click at [822, 172] on input "Enregistrer" at bounding box center [819, 171] width 47 height 13
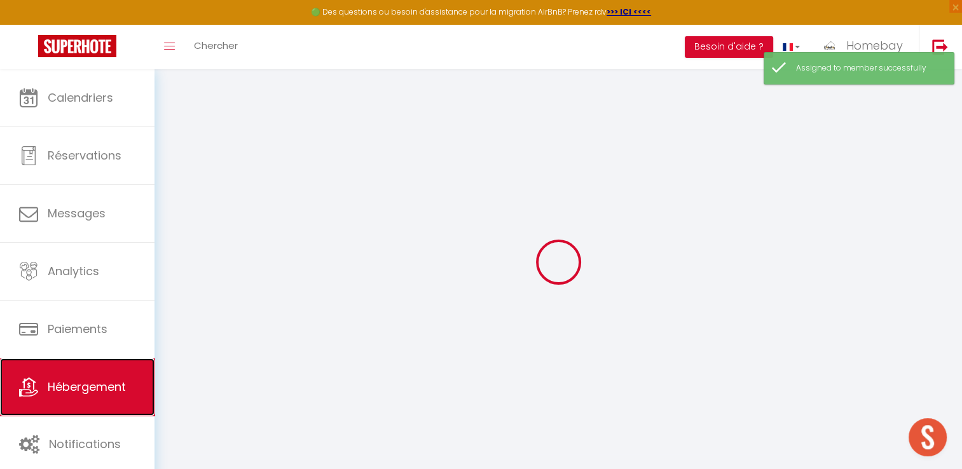
click at [136, 385] on link "Hébergement" at bounding box center [77, 387] width 155 height 57
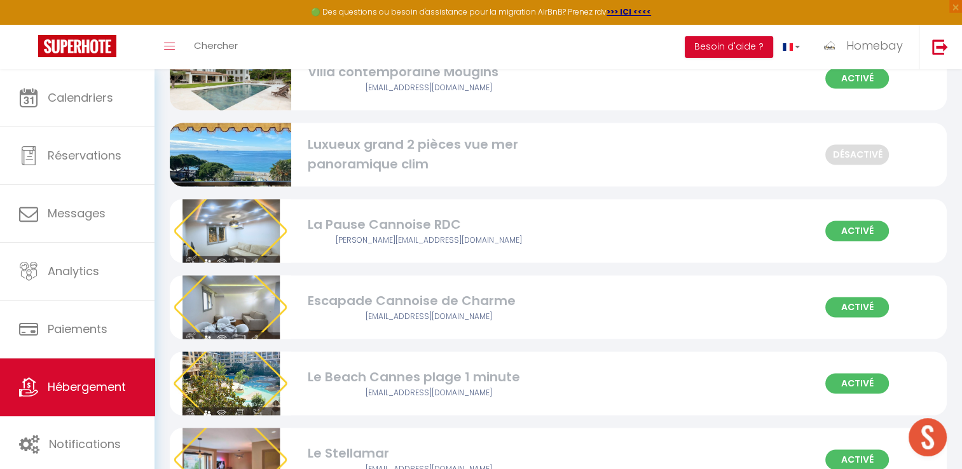
scroll to position [1781, 0]
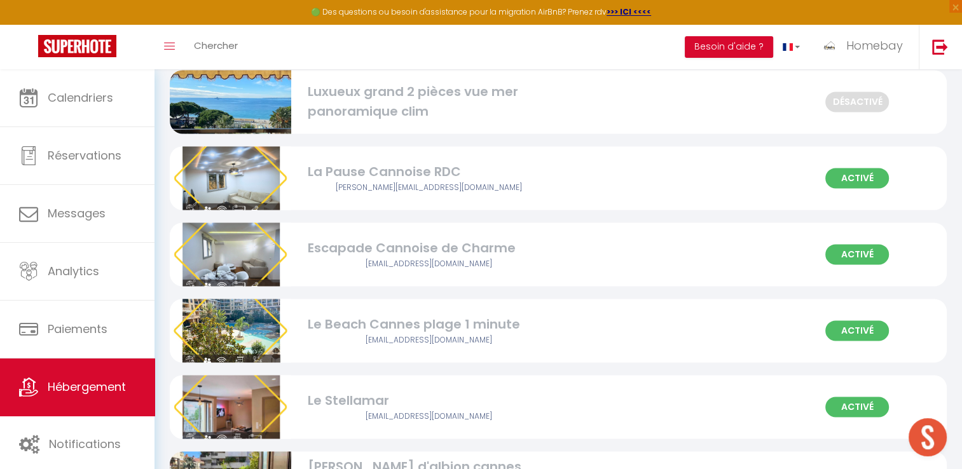
click at [665, 401] on div "Activé Le Stellamar [EMAIL_ADDRESS][DOMAIN_NAME]" at bounding box center [558, 407] width 777 height 64
select select "3"
select select "2"
select select "1"
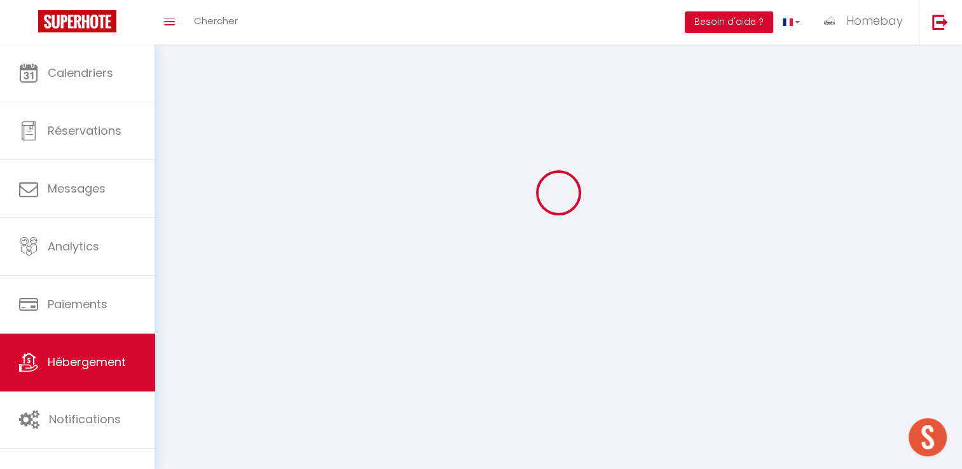
select select
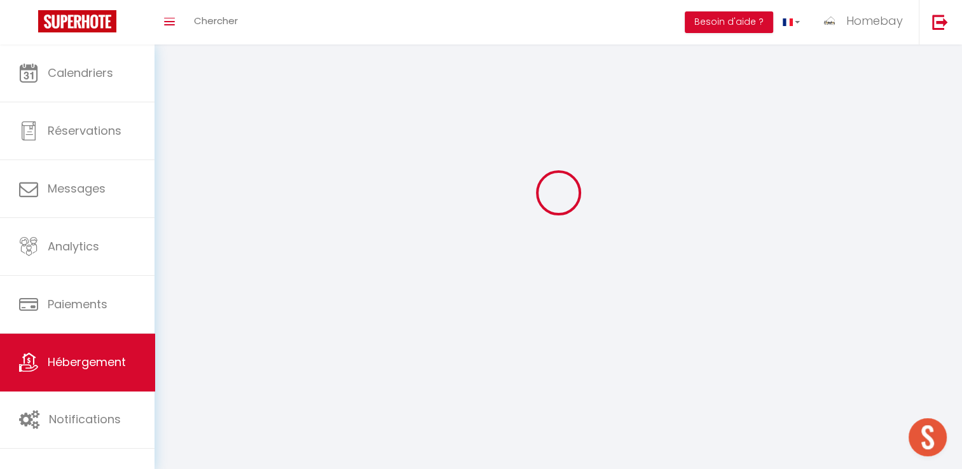
checkbox input "false"
select select
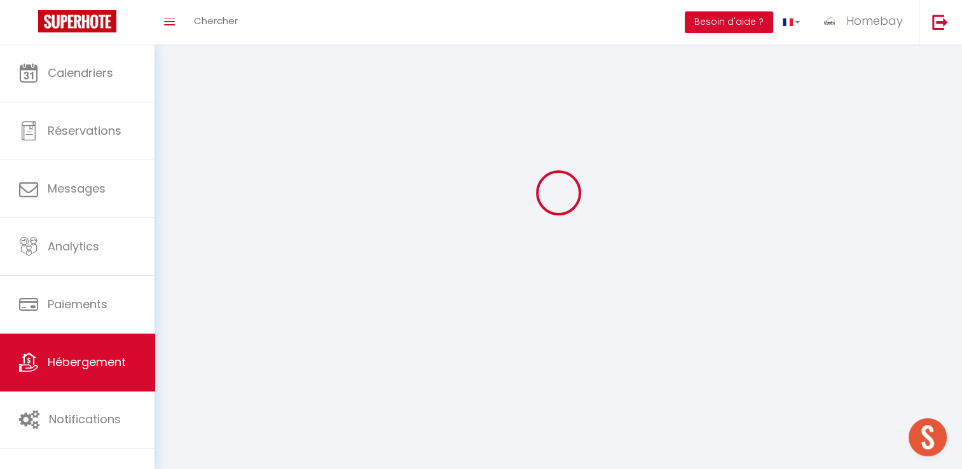
select select
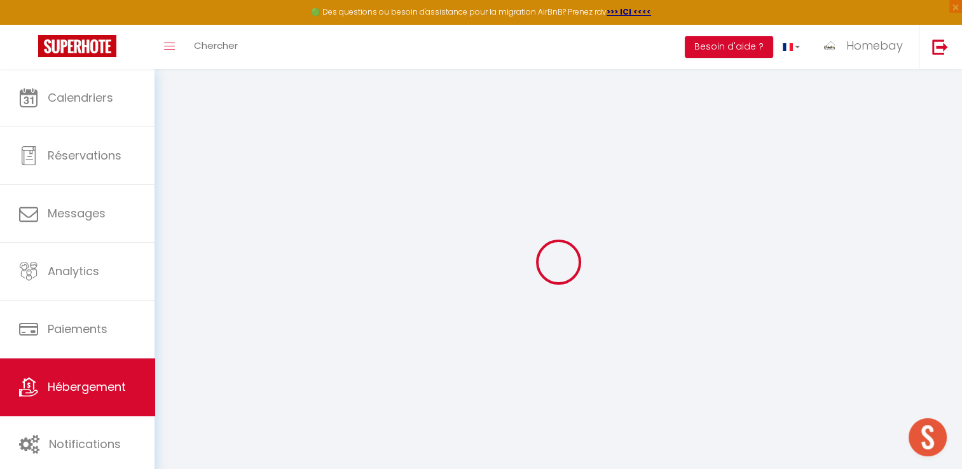
select select
checkbox input "false"
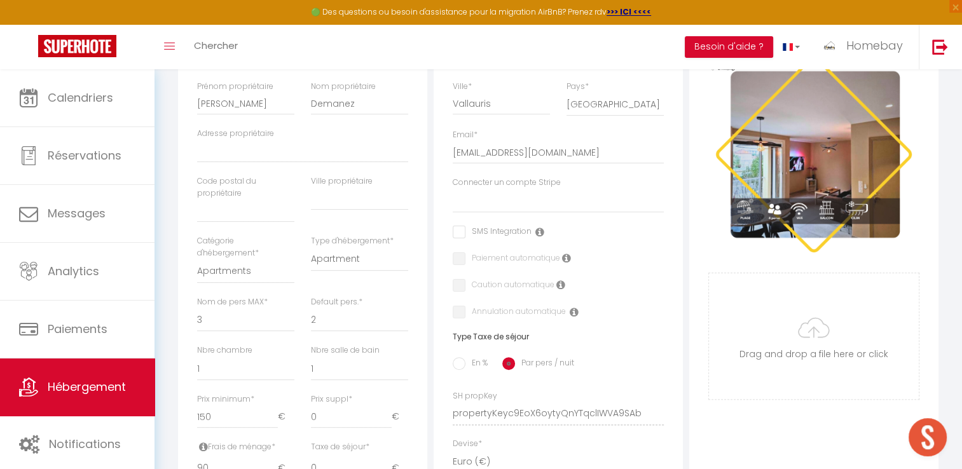
scroll to position [659, 0]
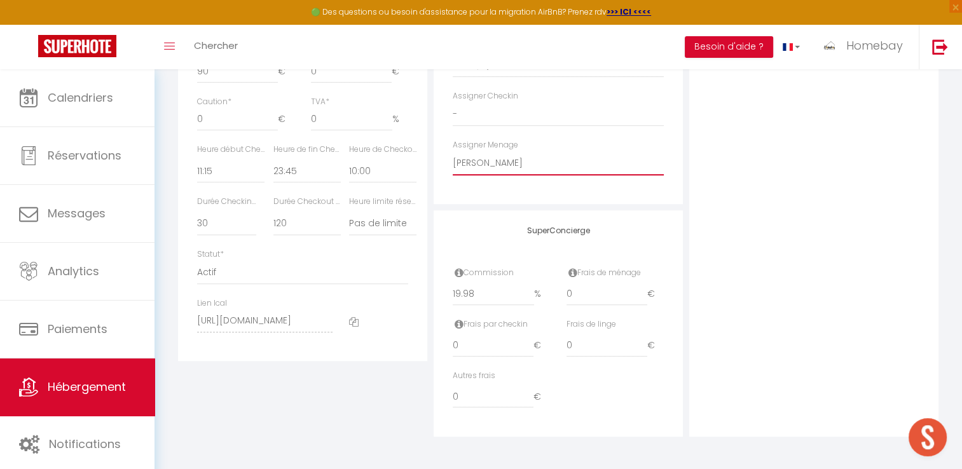
click at [511, 163] on select "- [PERSON_NAME] [PERSON_NAME] [PERSON_NAME] a [PERSON_NAME] [PERSON_NAME]" at bounding box center [558, 163] width 211 height 24
select select "53683"
click at [453, 152] on select "- [PERSON_NAME] [PERSON_NAME] [PERSON_NAME] a [PERSON_NAME] [PERSON_NAME]" at bounding box center [558, 163] width 211 height 24
select select
checkbox input "false"
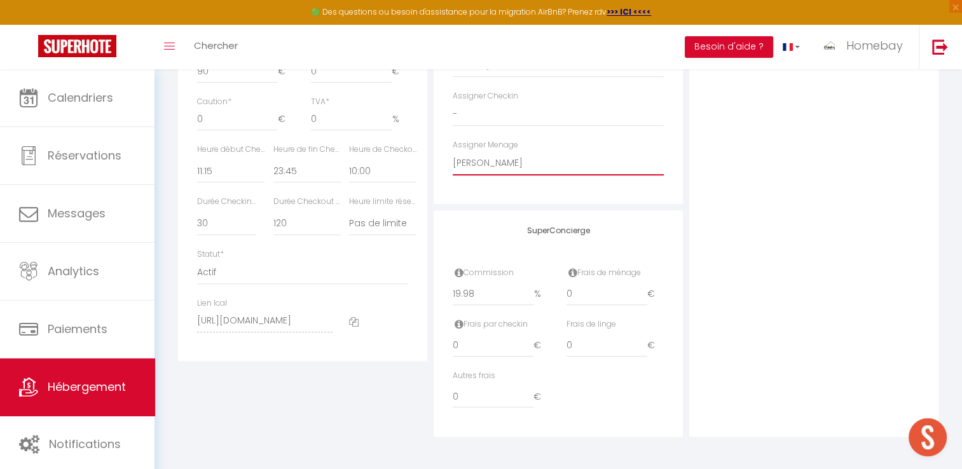
checkbox input "false"
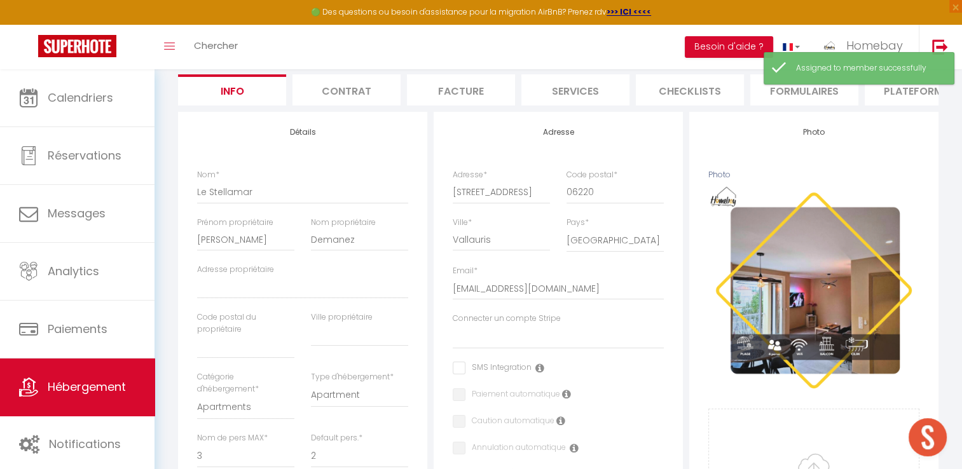
scroll to position [24, 0]
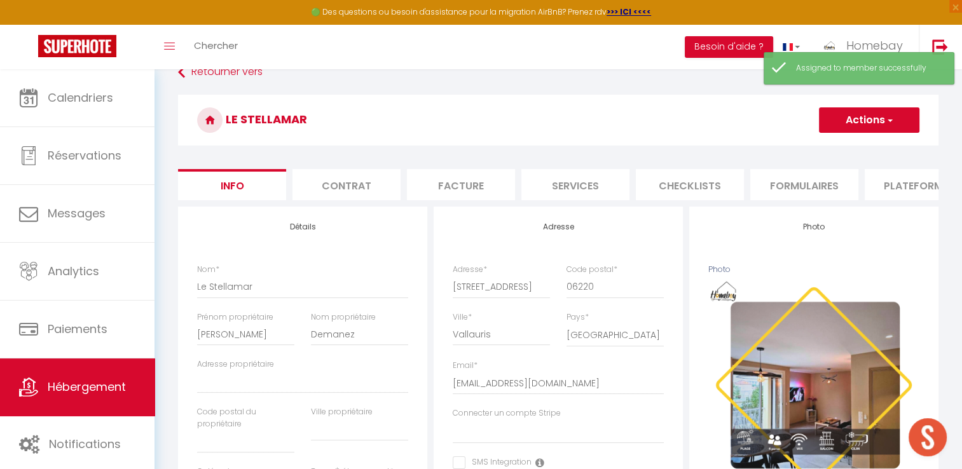
click at [856, 119] on button "Actions" at bounding box center [869, 119] width 100 height 25
click at [838, 142] on input "Enregistrer" at bounding box center [819, 148] width 47 height 13
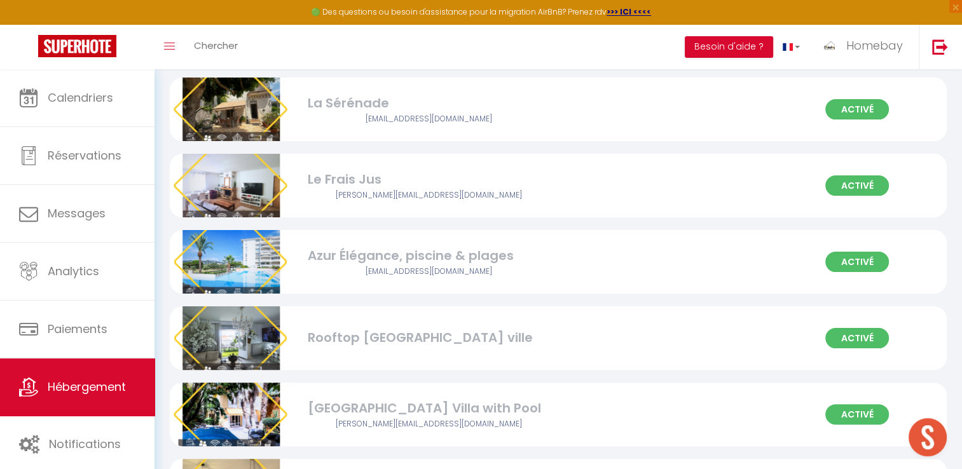
scroll to position [175, 0]
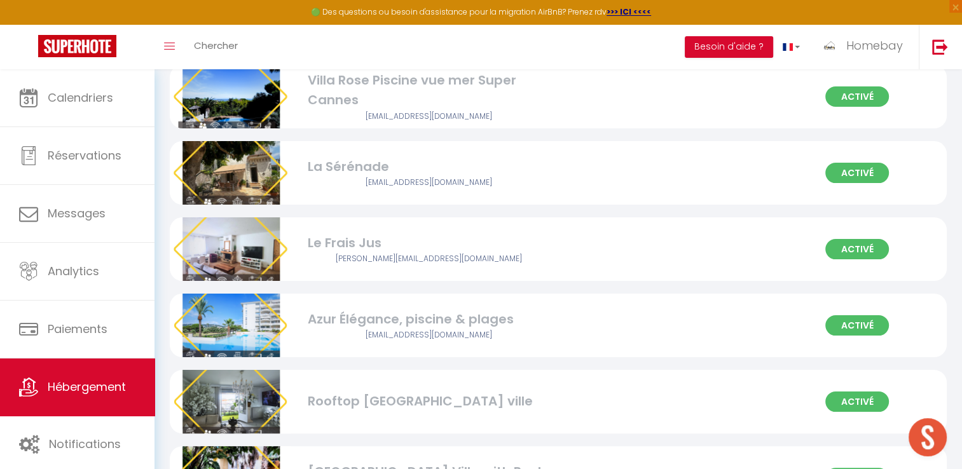
click at [455, 316] on div "Azur Élégance, piscine & plages" at bounding box center [429, 320] width 242 height 20
select select "3"
select select "2"
select select "1"
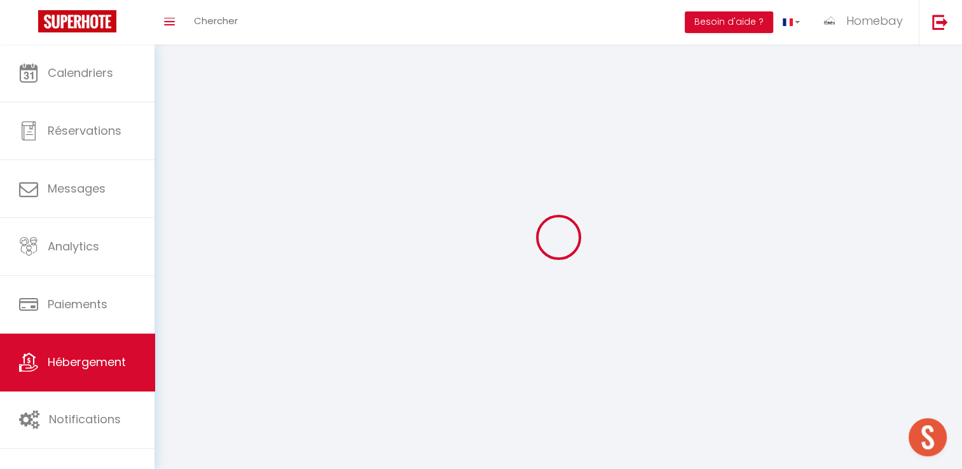
select select
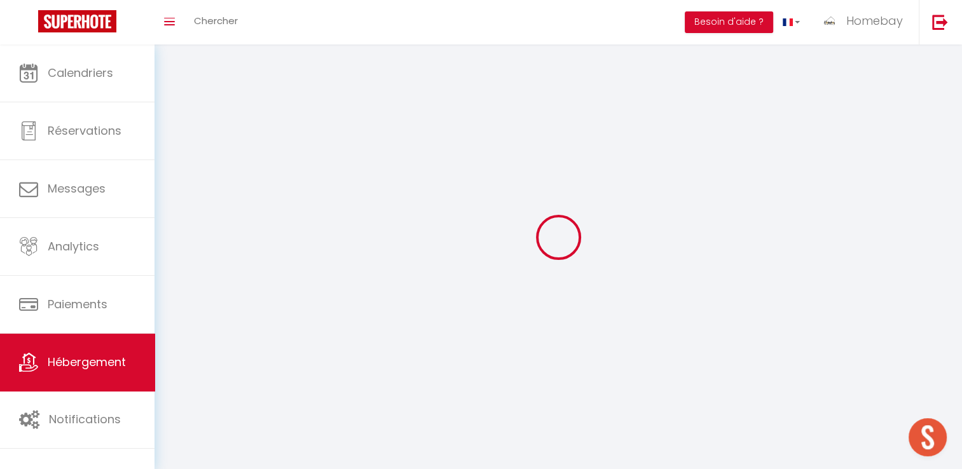
checkbox input "false"
select select
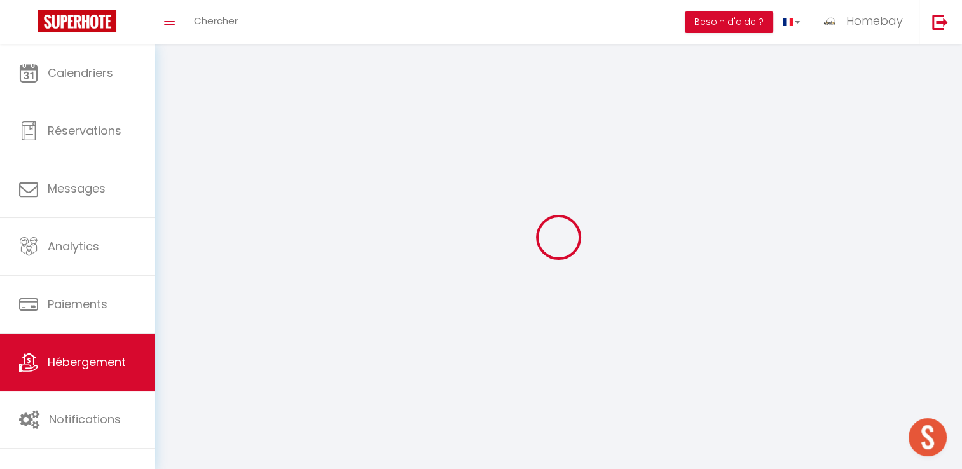
select select
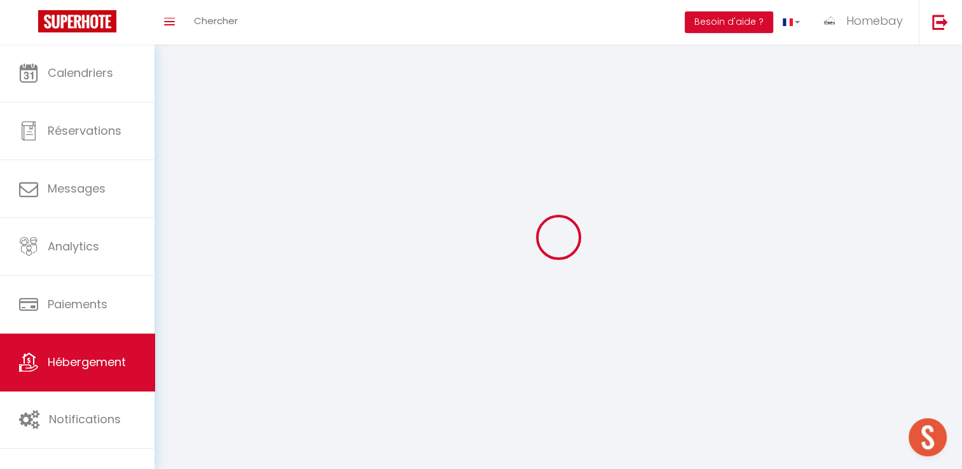
select select
checkbox input "false"
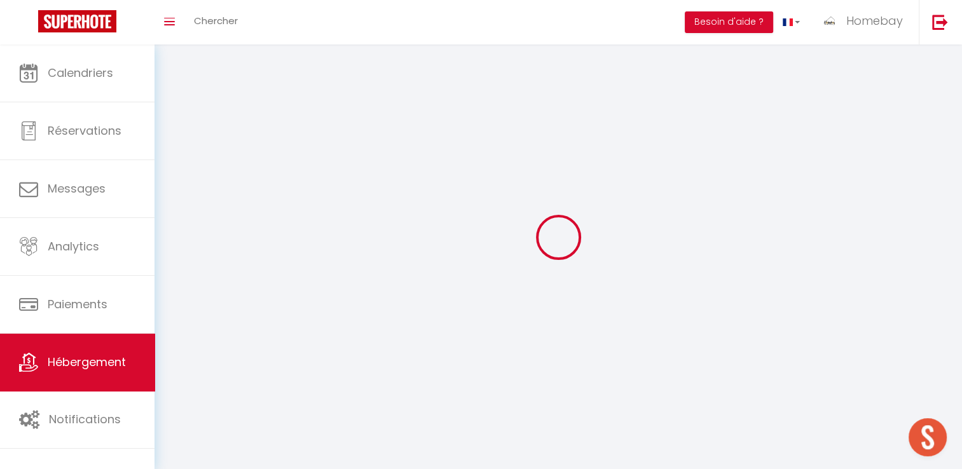
select select
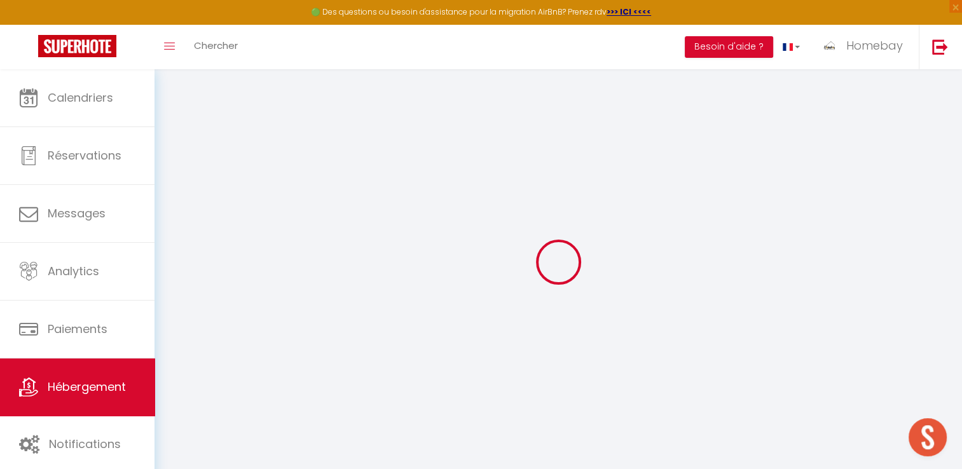
select select
checkbox input "false"
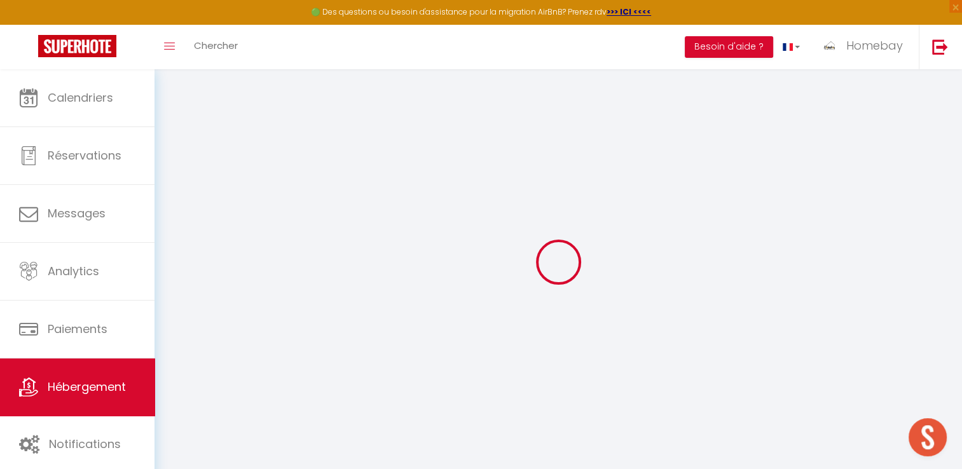
checkbox input "false"
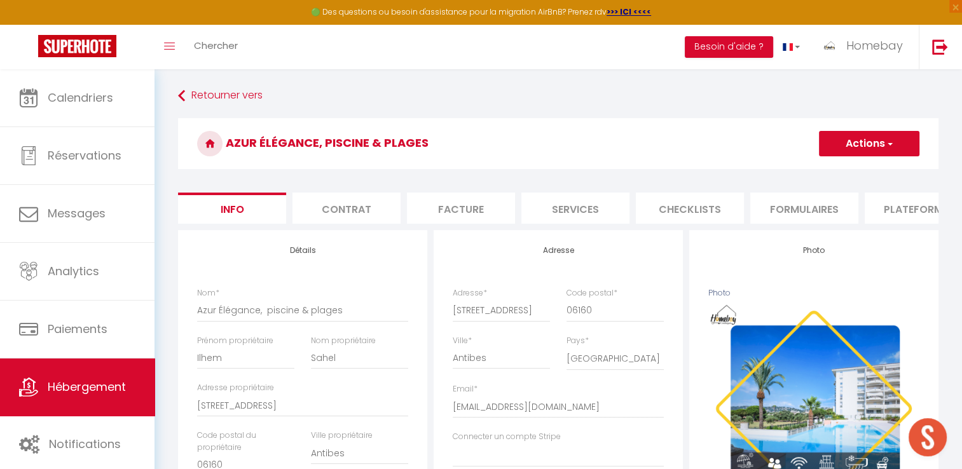
scroll to position [445, 0]
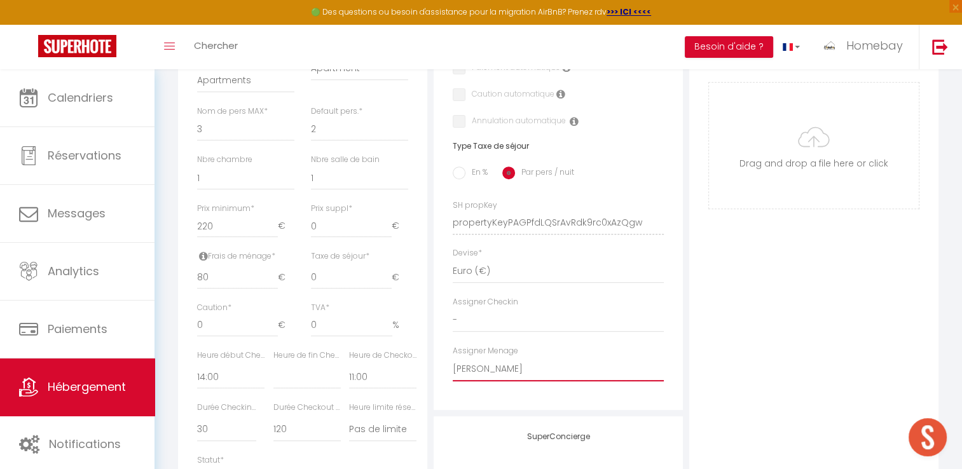
click at [501, 382] on select "- [PERSON_NAME] [PERSON_NAME] [PERSON_NAME] a [PERSON_NAME] [PERSON_NAME]" at bounding box center [558, 369] width 211 height 24
select select "53683"
click at [453, 366] on select "- [PERSON_NAME] [PERSON_NAME] [PERSON_NAME] a [PERSON_NAME] [PERSON_NAME]" at bounding box center [558, 369] width 211 height 24
select select
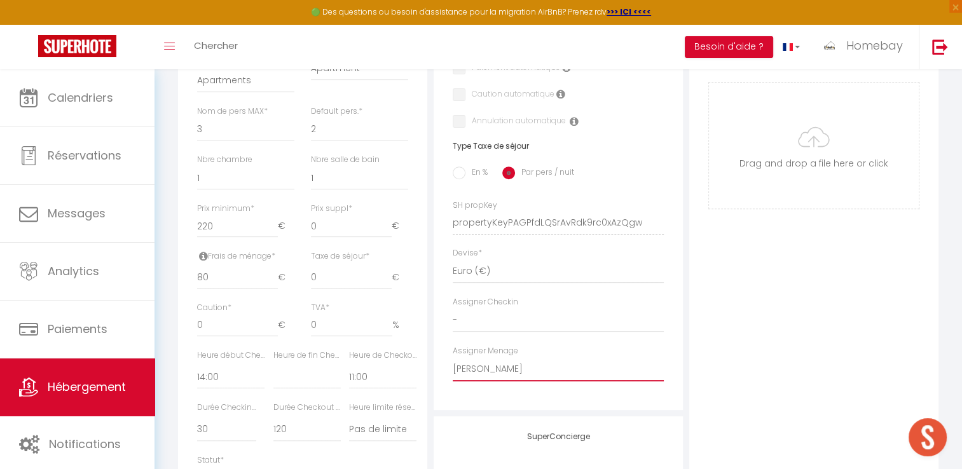
checkbox input "false"
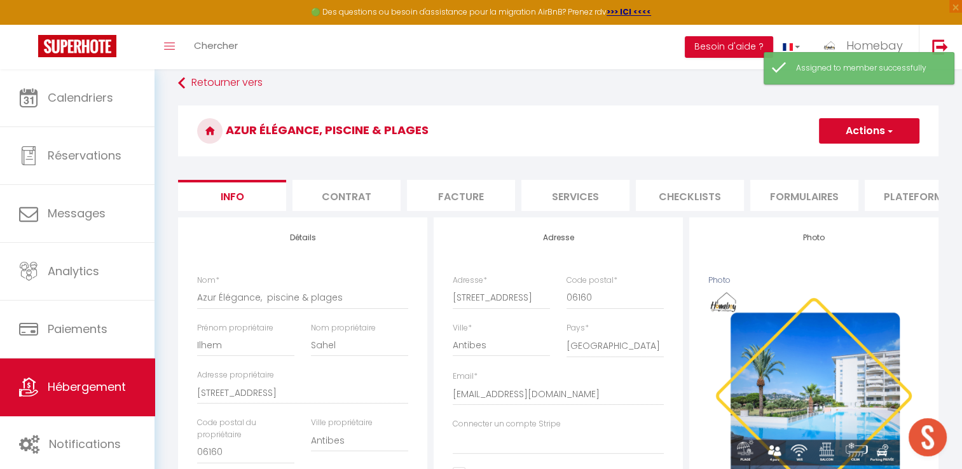
scroll to position [0, 0]
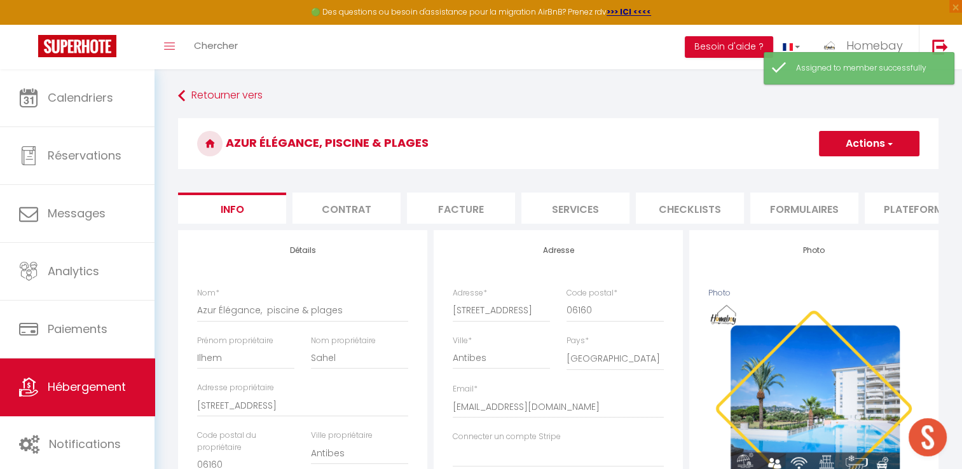
click at [885, 148] on span "button" at bounding box center [889, 143] width 8 height 13
click at [838, 171] on input "Enregistrer" at bounding box center [819, 171] width 47 height 13
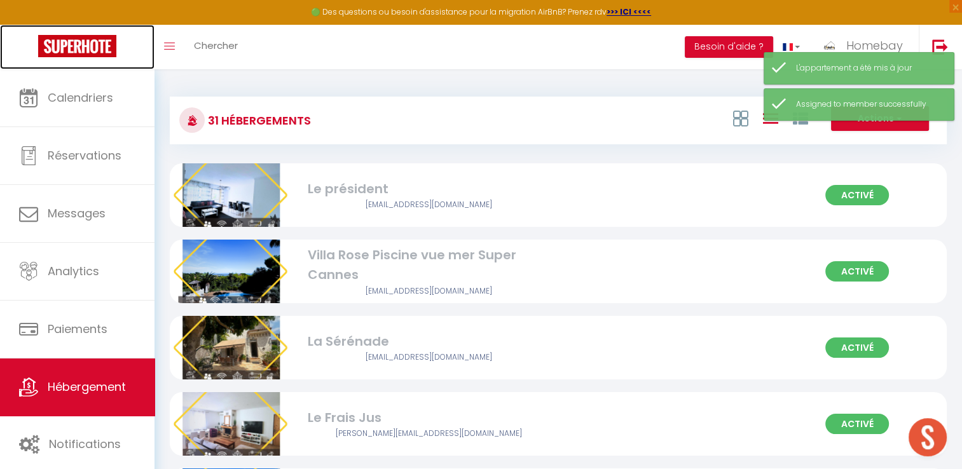
click at [111, 48] on img at bounding box center [77, 46] width 78 height 22
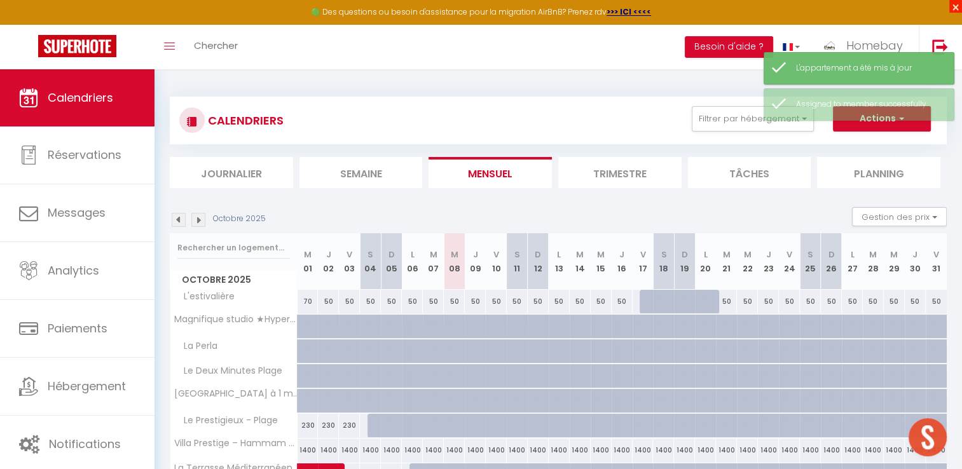
click at [953, 3] on span "×" at bounding box center [955, 6] width 13 height 13
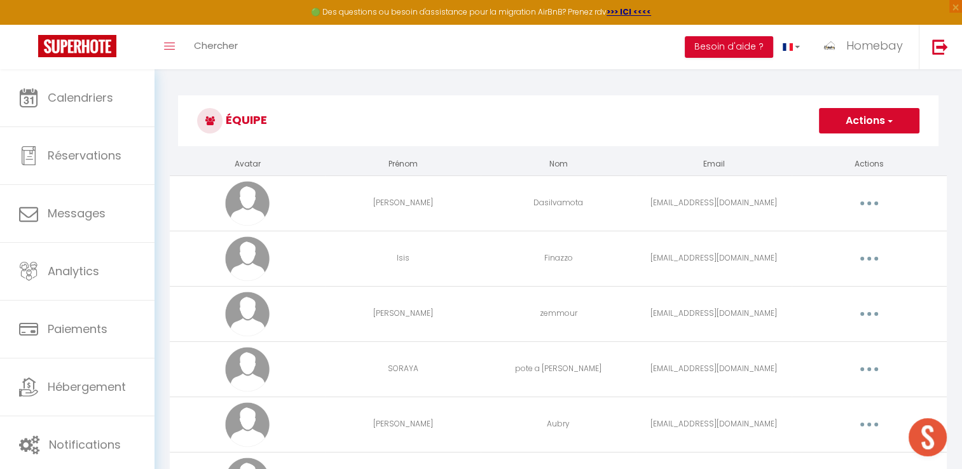
click at [874, 261] on button "button" at bounding box center [870, 259] width 36 height 20
click at [834, 307] on link "Supprimer" at bounding box center [836, 311] width 94 height 22
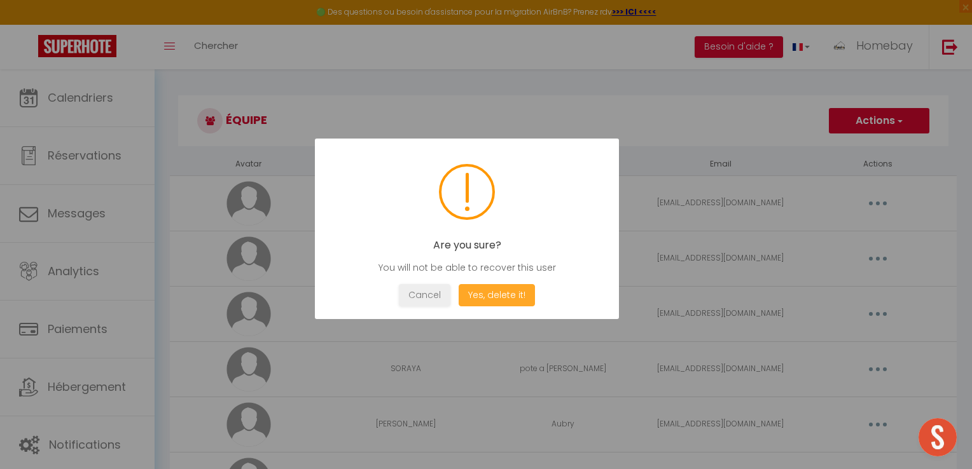
click at [488, 290] on button "Yes, delete it!" at bounding box center [497, 295] width 76 height 22
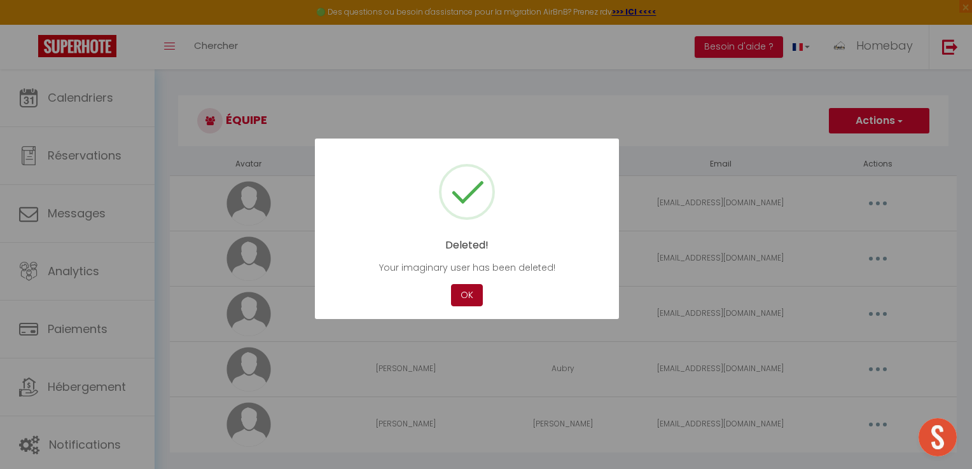
click at [464, 295] on button "OK" at bounding box center [467, 295] width 32 height 22
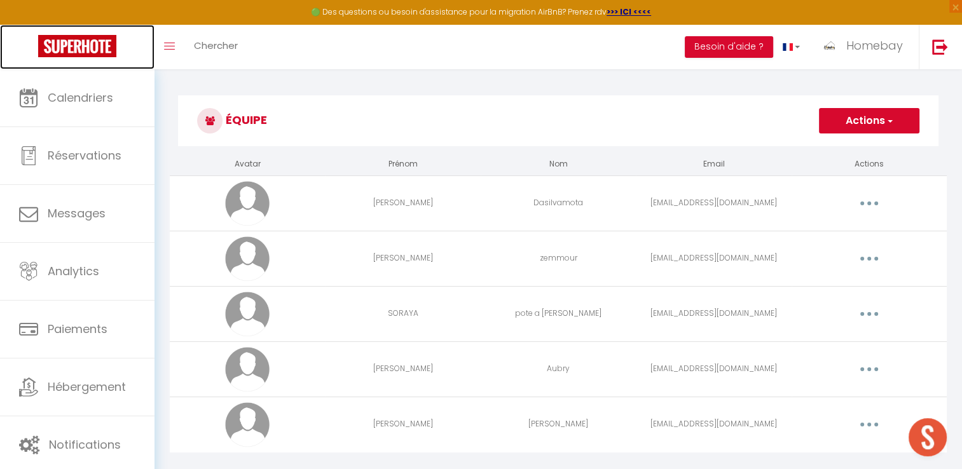
click at [82, 47] on img at bounding box center [77, 46] width 78 height 22
